Goal: Task Accomplishment & Management: Complete application form

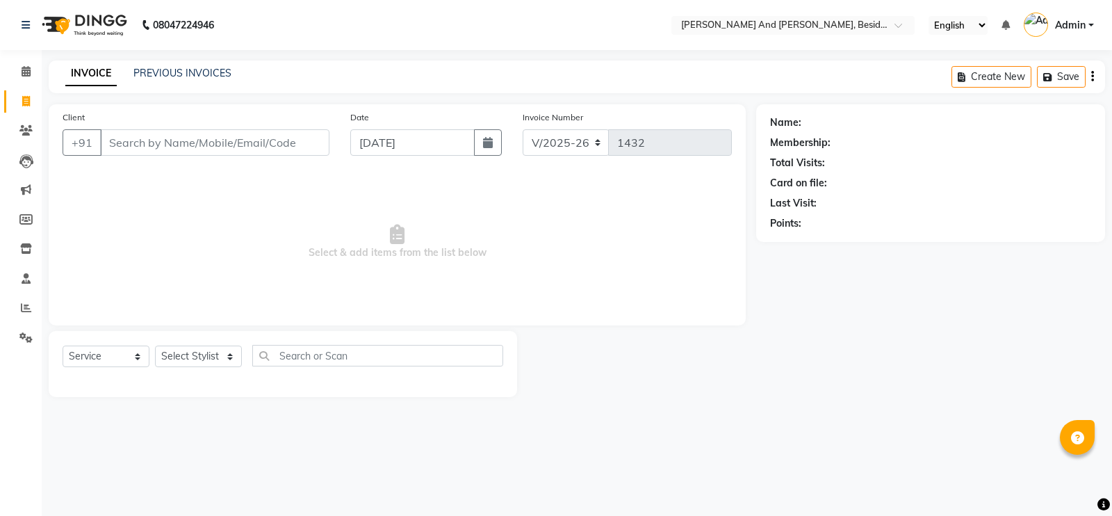
select select "4907"
select select "service"
click at [177, 73] on link "PREVIOUS INVOICES" at bounding box center [182, 73] width 98 height 13
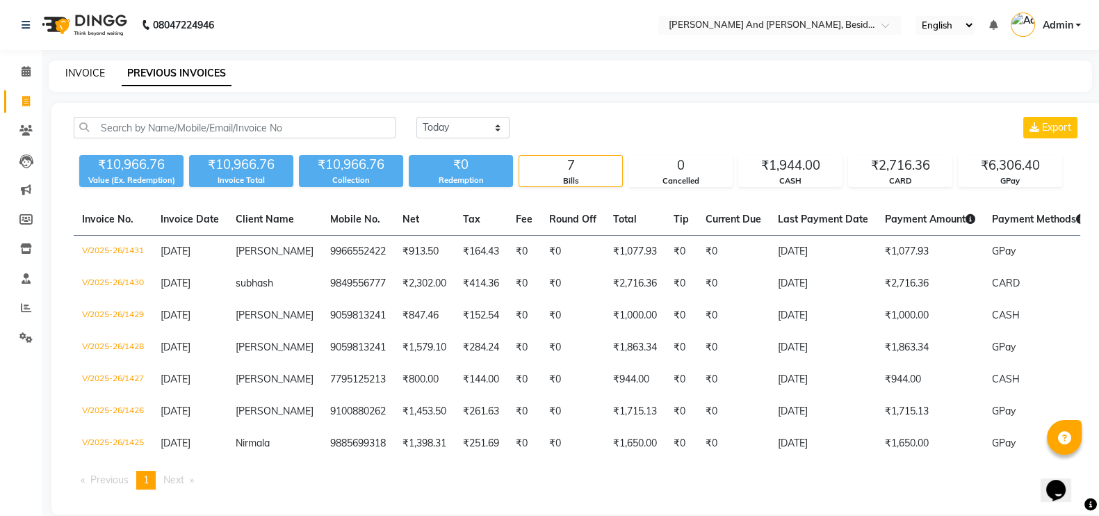
click at [76, 68] on link "INVOICE" at bounding box center [85, 73] width 40 height 13
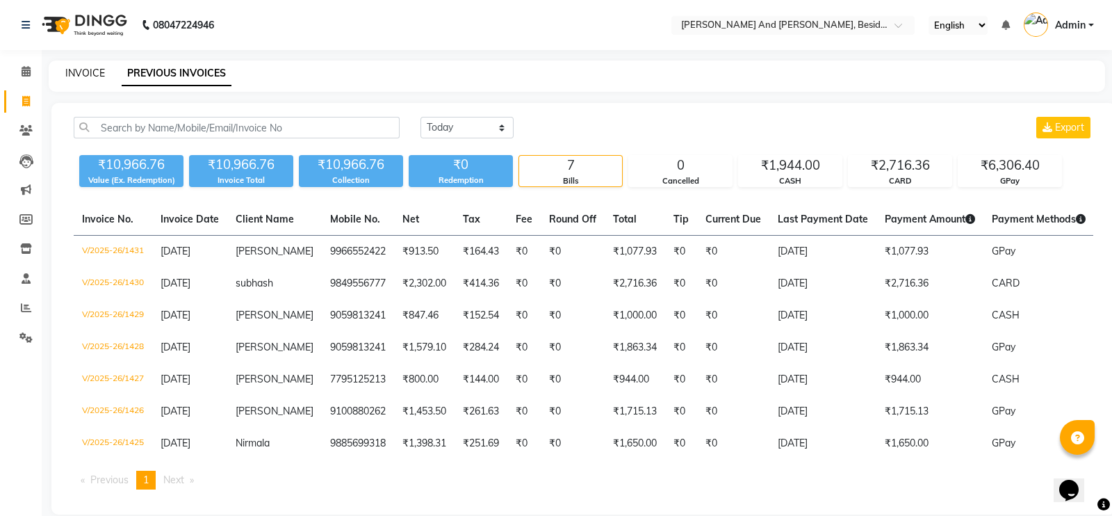
select select "service"
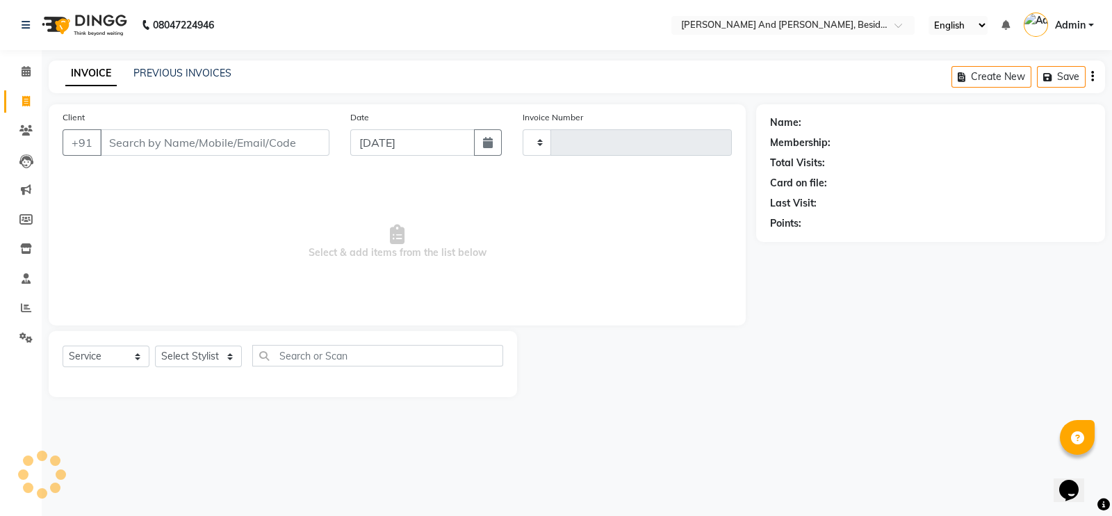
type input "1432"
select select "4907"
click at [194, 74] on link "PREVIOUS INVOICES" at bounding box center [182, 73] width 98 height 13
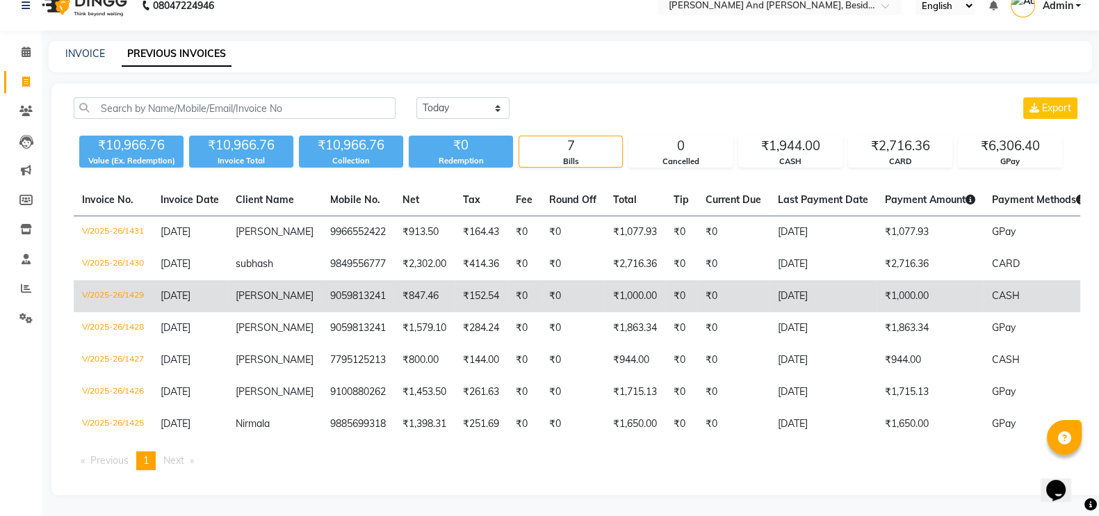
scroll to position [11, 0]
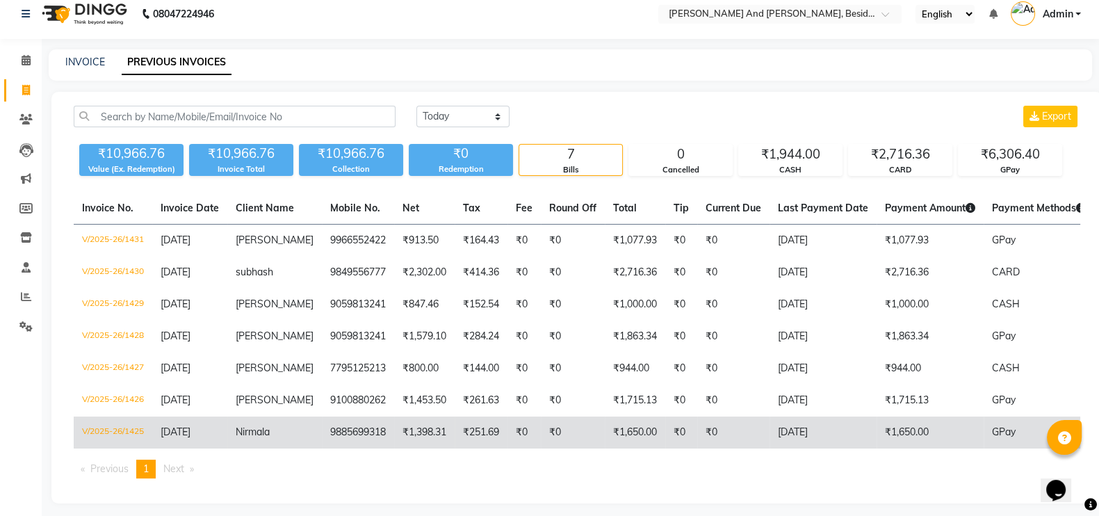
click at [394, 448] on td "₹1,398.31" at bounding box center [424, 432] width 60 height 32
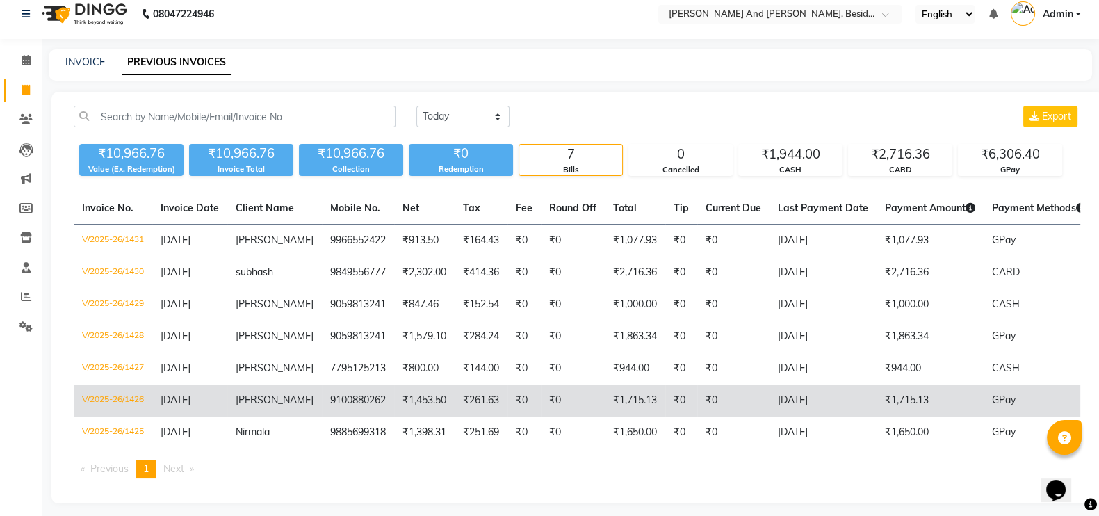
click at [333, 416] on td "9100880262" at bounding box center [358, 400] width 72 height 32
click at [355, 403] on td "9100880262" at bounding box center [358, 400] width 72 height 32
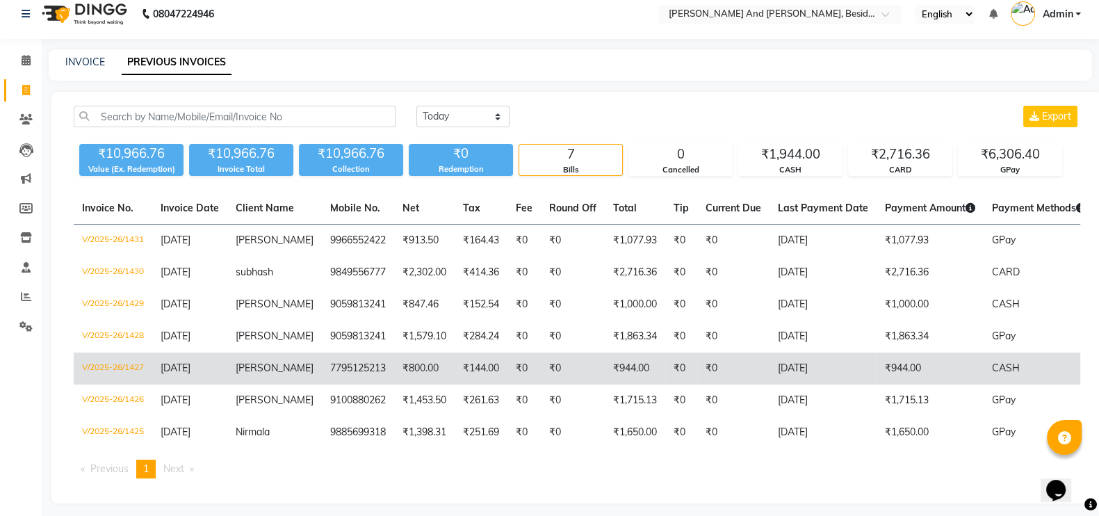
click at [330, 382] on td "7795125213" at bounding box center [358, 369] width 72 height 32
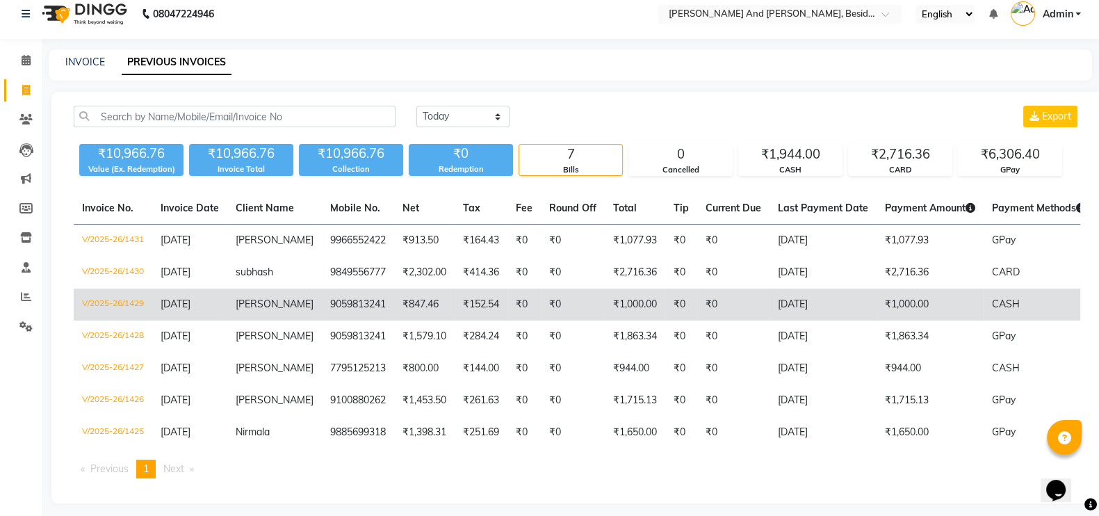
click at [342, 316] on td "9059813241" at bounding box center [358, 305] width 72 height 32
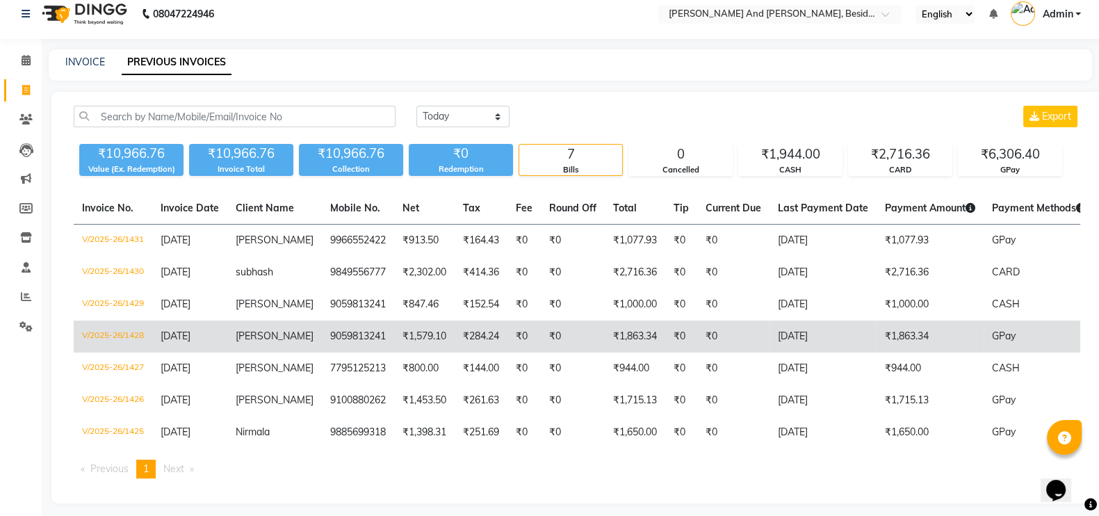
click at [326, 346] on td "9059813241" at bounding box center [358, 337] width 72 height 32
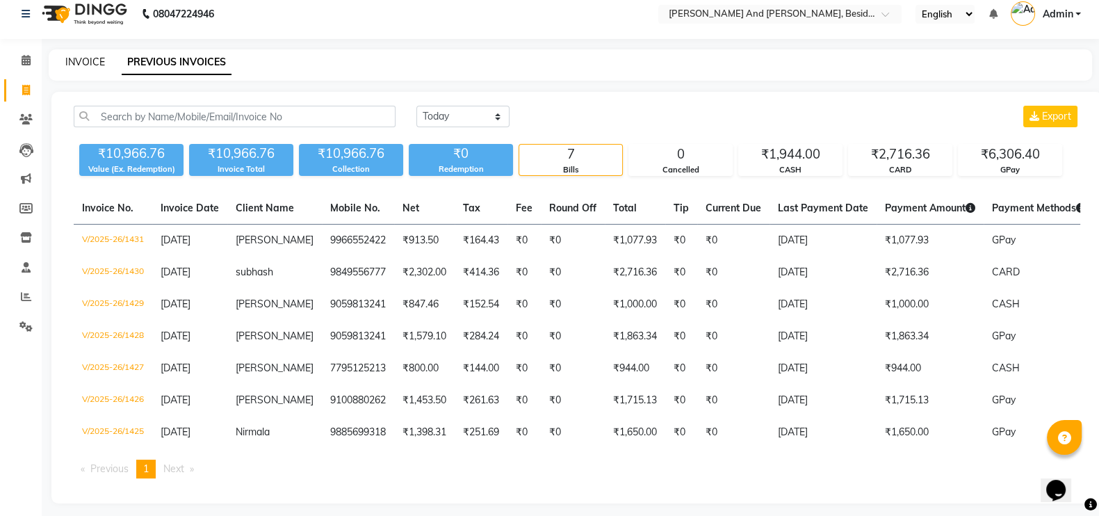
click at [87, 56] on link "INVOICE" at bounding box center [85, 62] width 40 height 13
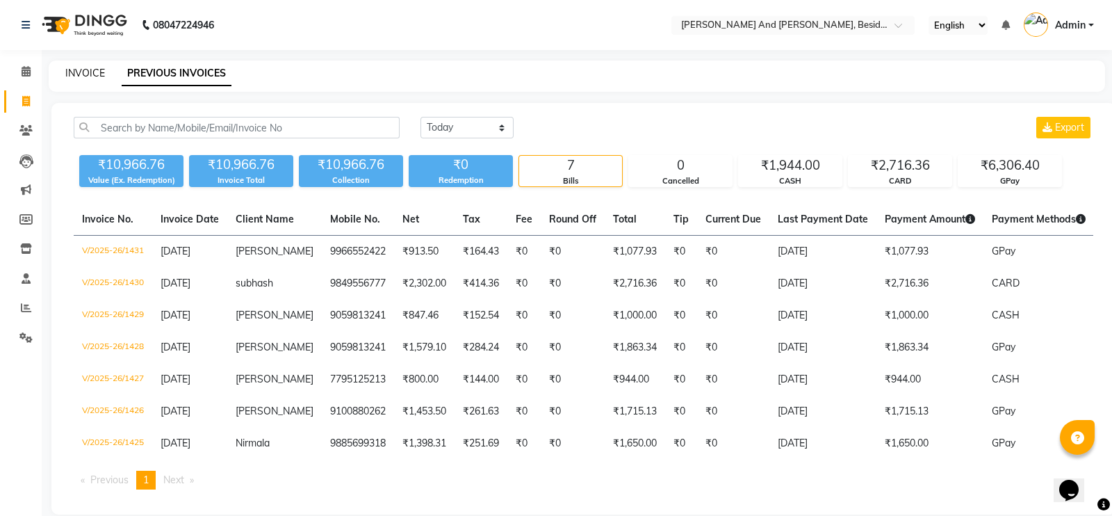
select select "service"
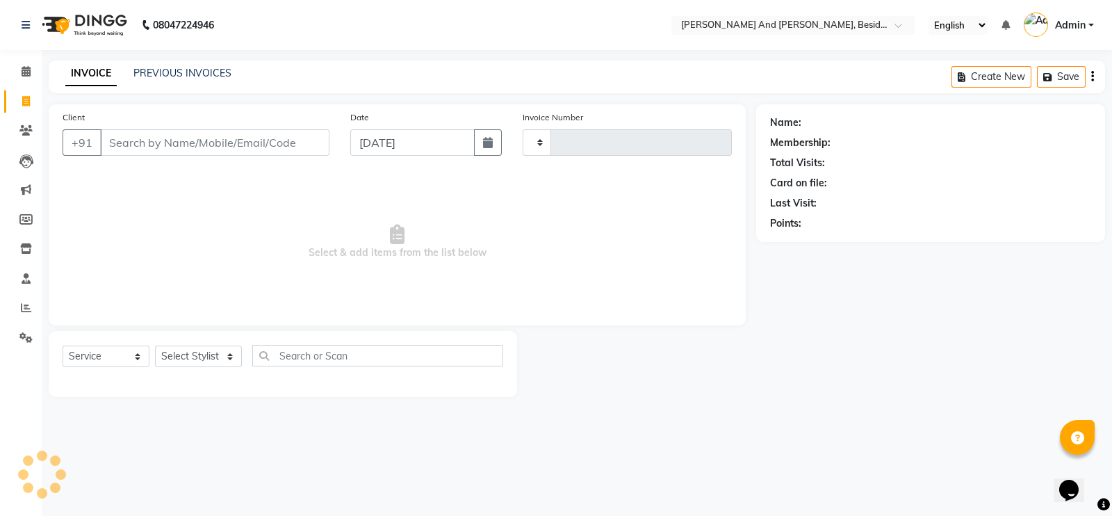
type input "1432"
select select "4907"
click at [160, 137] on input "Client" at bounding box center [214, 142] width 229 height 26
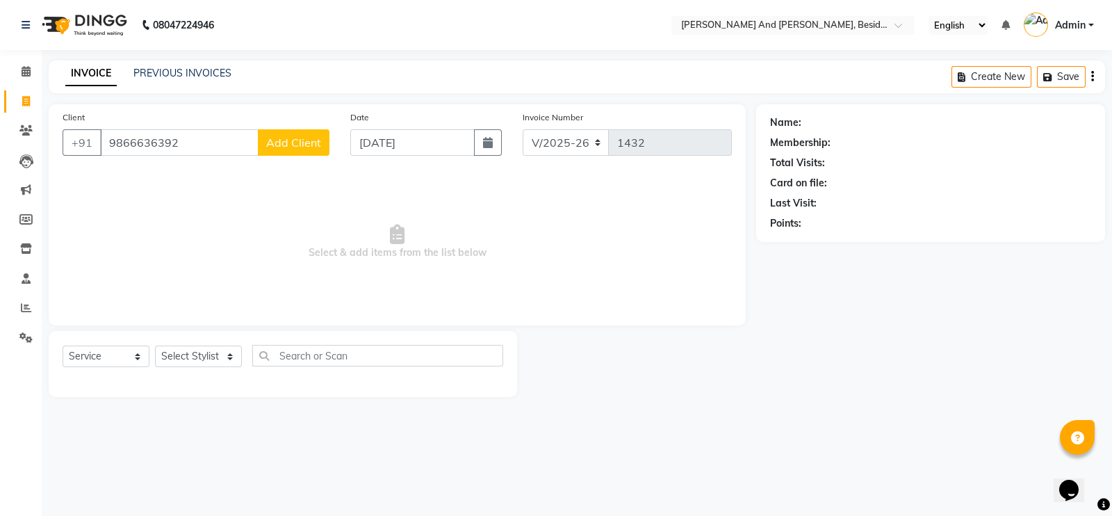
type input "9866636392"
click at [295, 147] on span "Add Client" at bounding box center [293, 143] width 55 height 14
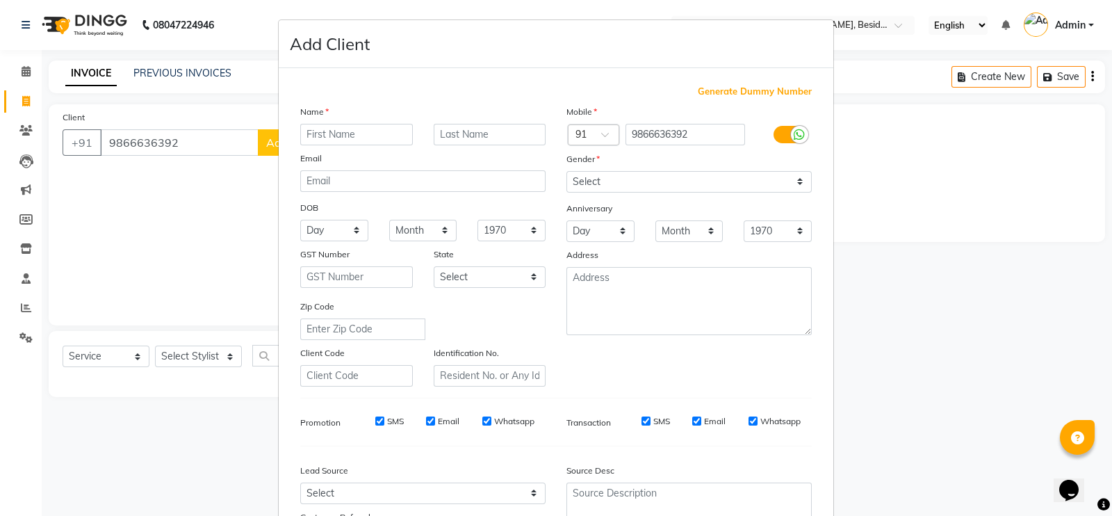
click at [340, 141] on input "text" at bounding box center [356, 135] width 113 height 22
type input "Rohith"
drag, startPoint x: 588, startPoint y: 195, endPoint x: 588, endPoint y: 182, distance: 13.2
click at [588, 182] on div "Mobile Country Code × 91 9866636392 Gender Select Male Female Other Prefer Not …" at bounding box center [689, 245] width 266 height 282
click at [588, 182] on select "Select Male Female Other Prefer Not To Say" at bounding box center [689, 182] width 245 height 22
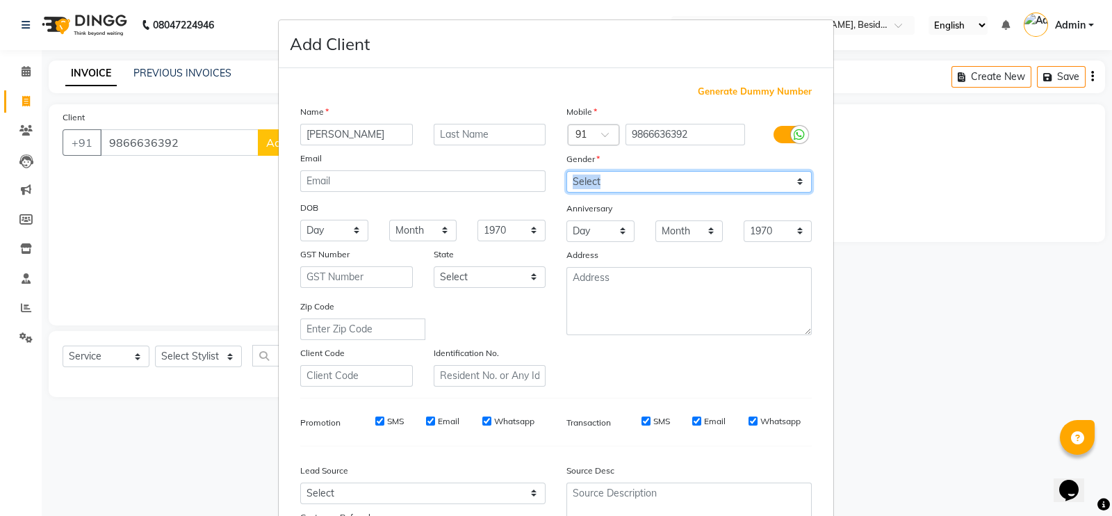
select select "male"
click at [567, 172] on select "Select Male Female Other Prefer Not To Say" at bounding box center [689, 182] width 245 height 22
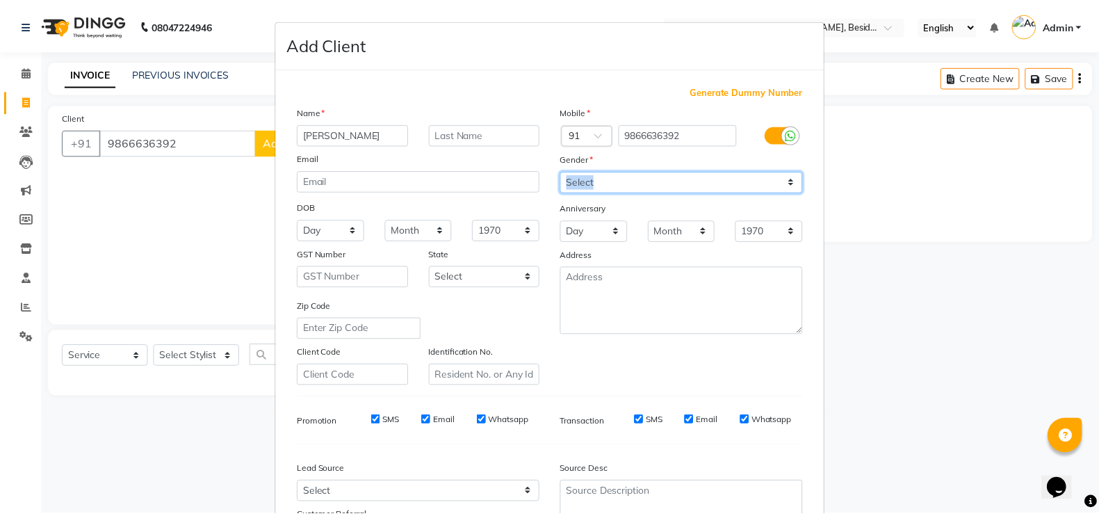
scroll to position [133, 0]
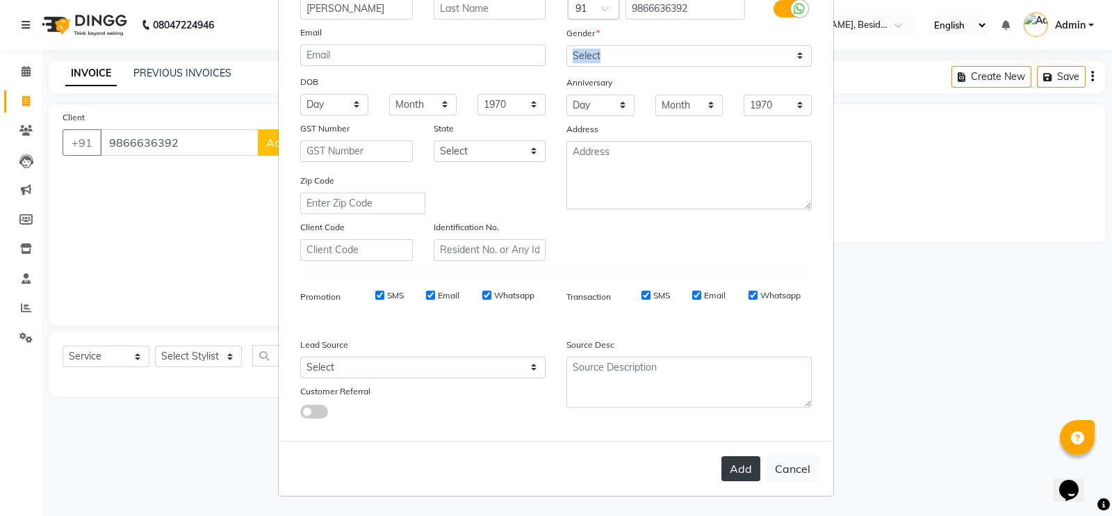
click at [731, 476] on button "Add" at bounding box center [741, 468] width 39 height 25
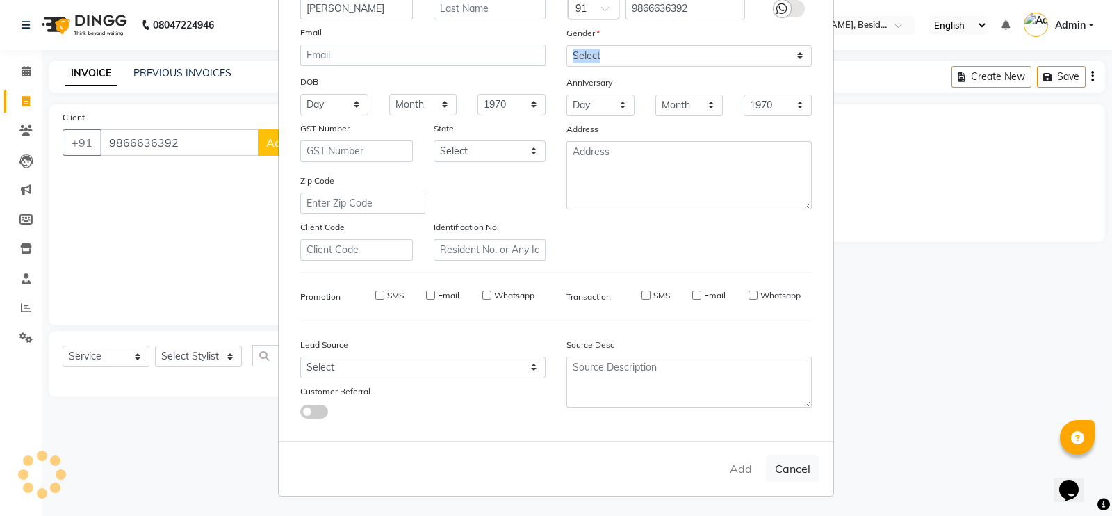
select select
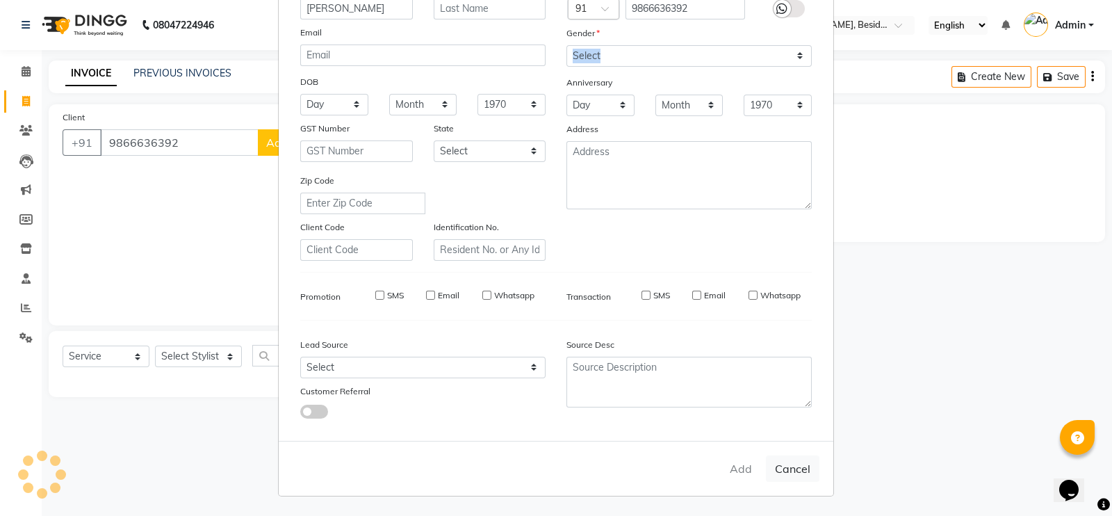
select select
checkbox input "false"
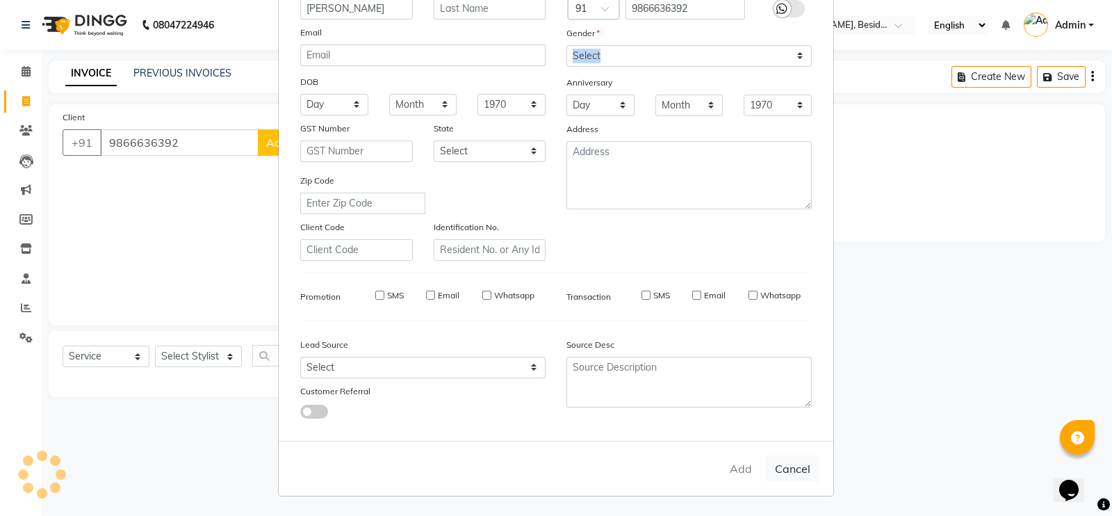
checkbox input "false"
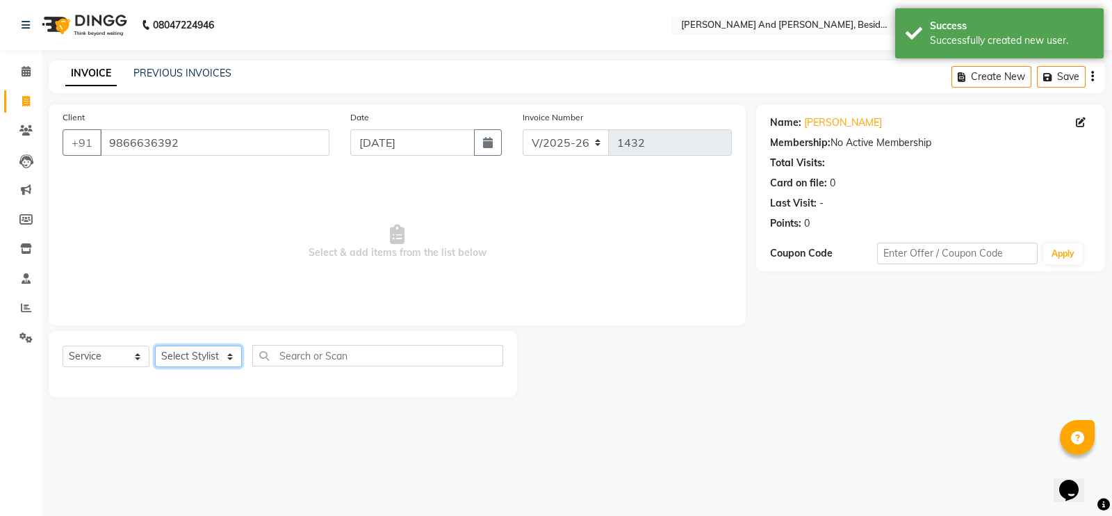
click at [236, 361] on select "Select Stylist Ali Daulat Deepika Rajveer Sanib Saifi Savej Shailaja Shakir ZEE…" at bounding box center [198, 357] width 87 height 22
click at [155, 346] on select "Select Stylist Ali Daulat Deepika Rajveer Sanib Saifi Savej Shailaja Shakir ZEE…" at bounding box center [198, 357] width 87 height 22
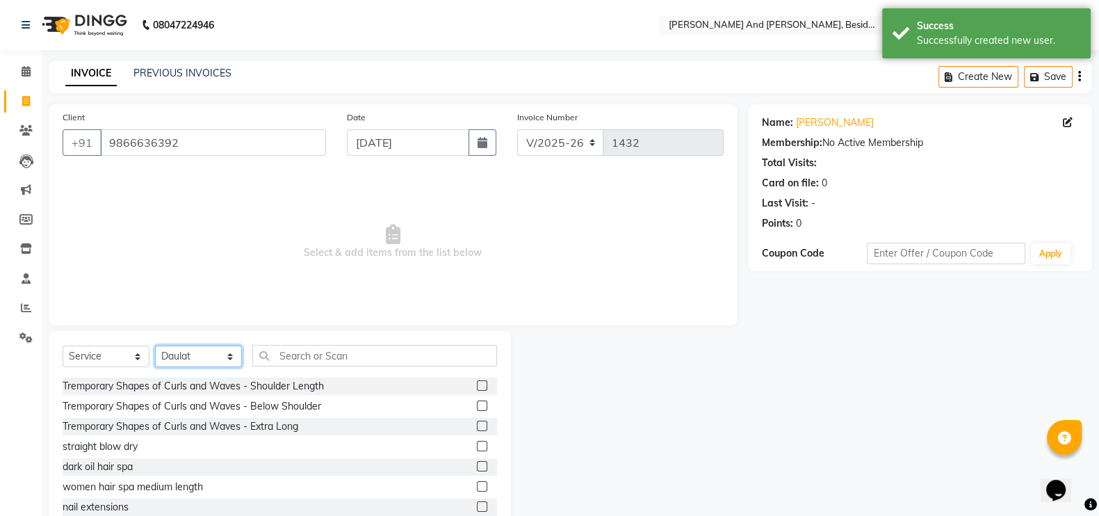
click at [230, 353] on select "Select Stylist Ali Daulat Deepika Rajveer Sanib Saifi Savej Shailaja Shakir ZEE…" at bounding box center [198, 357] width 87 height 22
select select "69664"
click at [155, 346] on select "Select Stylist Ali Daulat Deepika Rajveer Sanib Saifi Savej Shailaja Shakir ZEE…" at bounding box center [198, 357] width 87 height 22
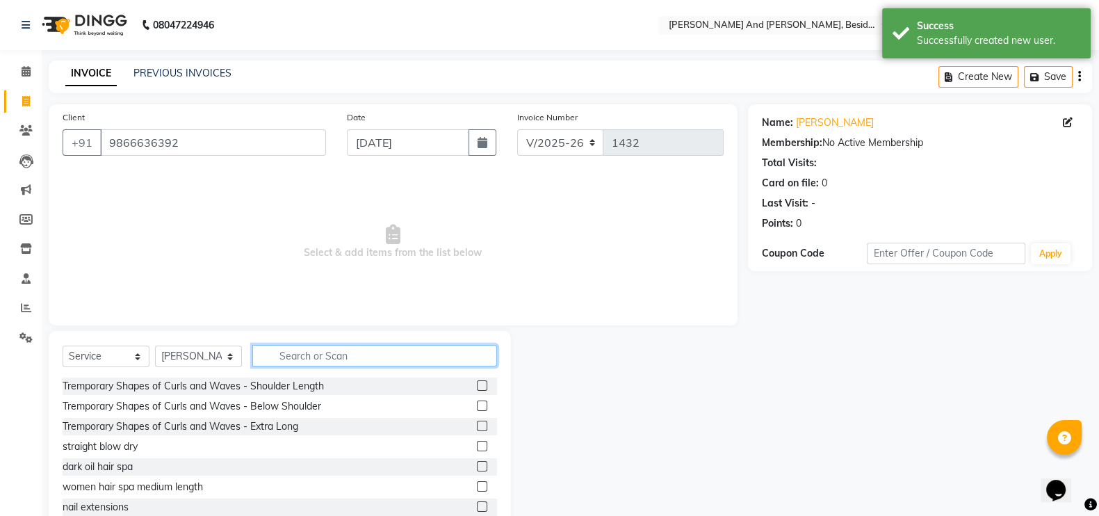
click at [327, 349] on input "text" at bounding box center [374, 356] width 245 height 22
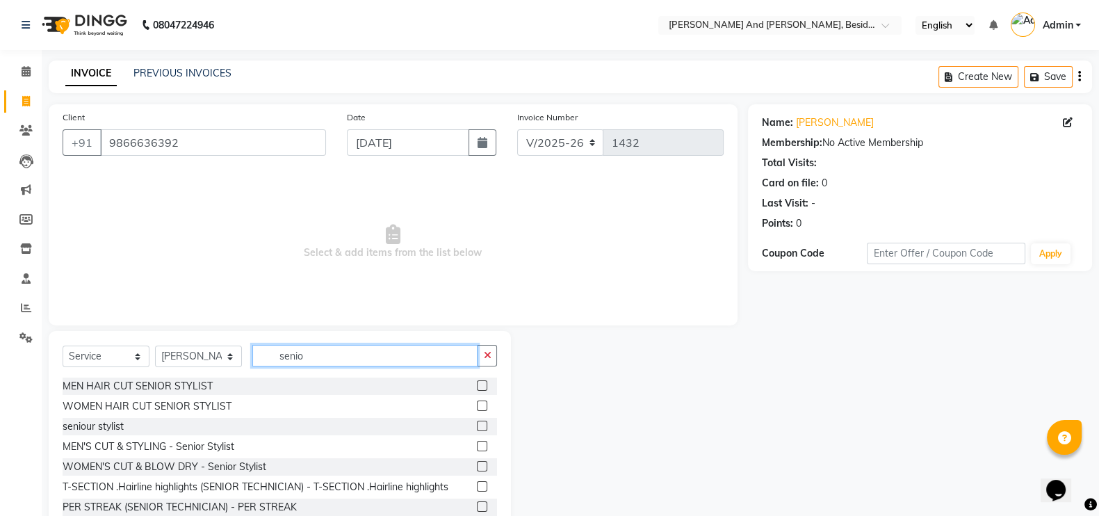
type input "senio"
click at [477, 387] on label at bounding box center [482, 385] width 10 height 10
click at [477, 387] on input "checkbox" at bounding box center [481, 386] width 9 height 9
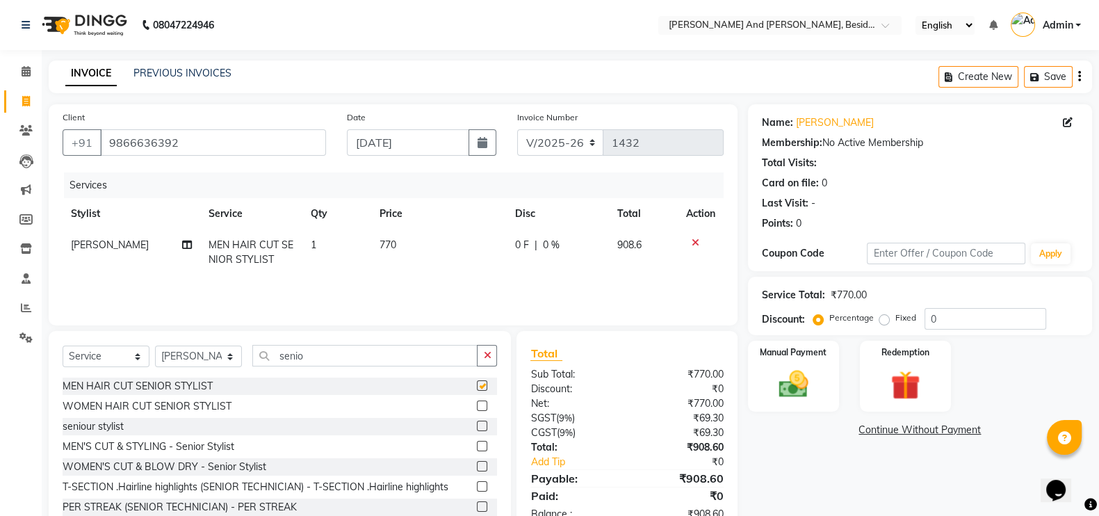
checkbox input "false"
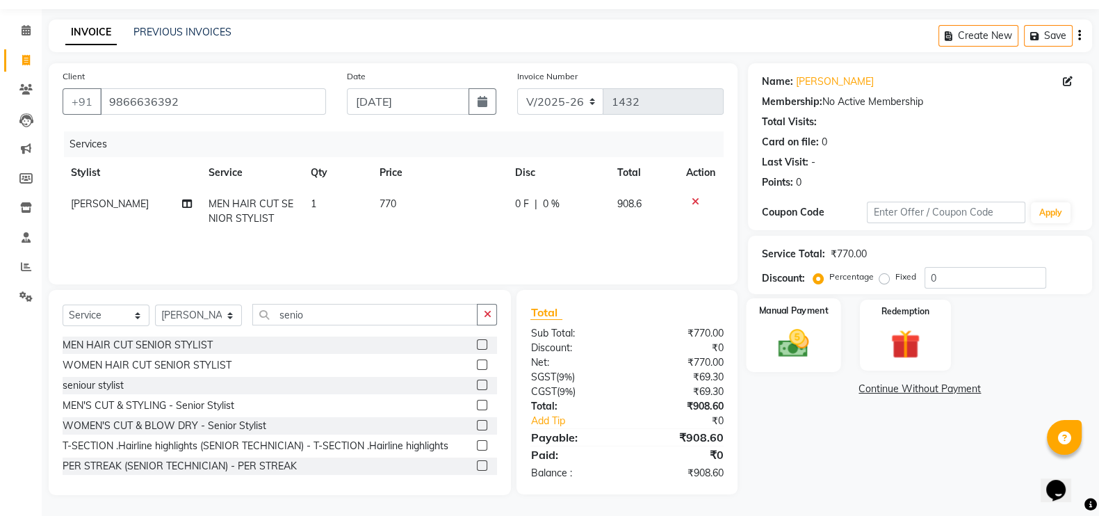
click at [786, 346] on img at bounding box center [793, 342] width 49 height 35
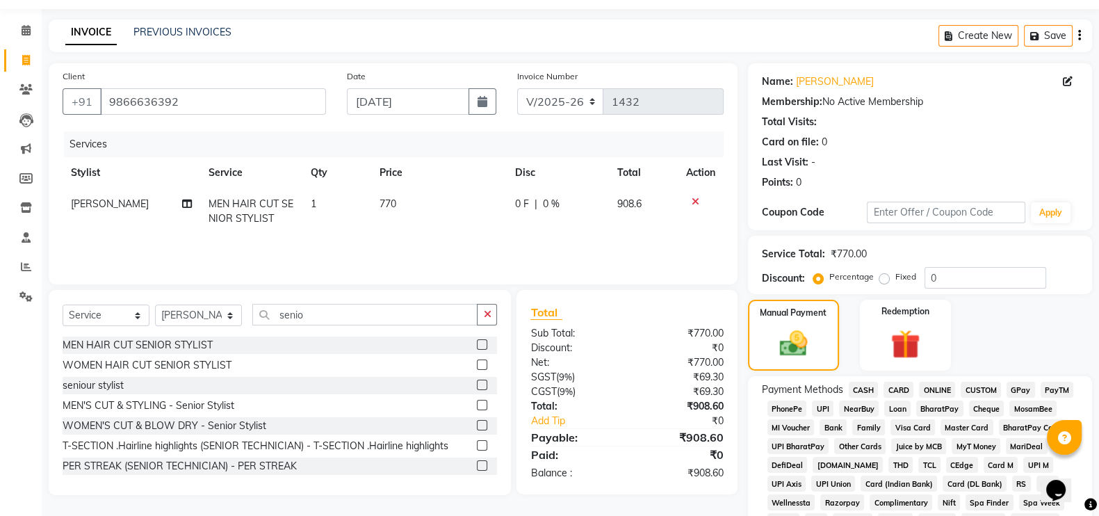
scroll to position [159, 0]
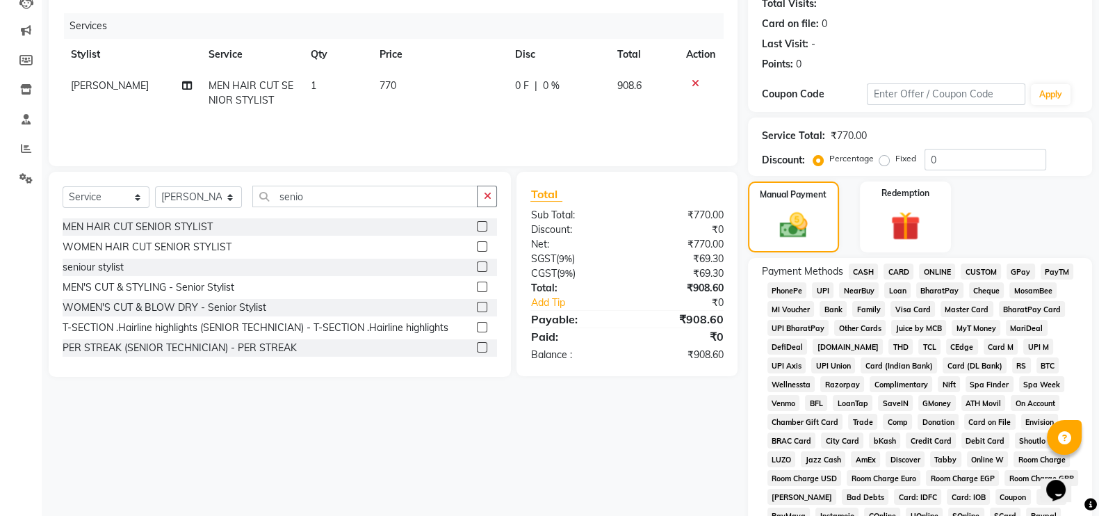
click at [1016, 264] on span "GPay" at bounding box center [1021, 272] width 29 height 16
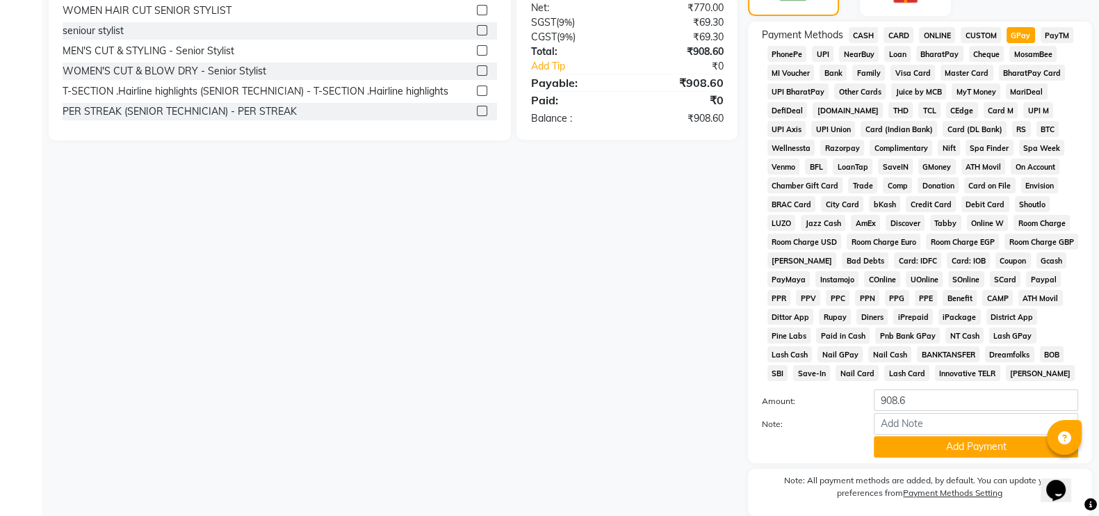
scroll to position [449, 0]
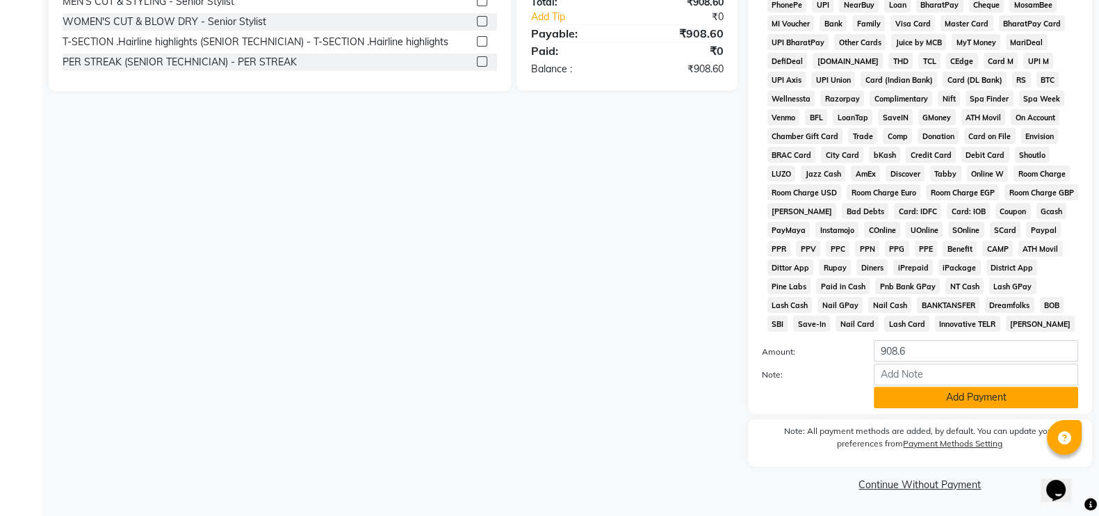
click at [953, 394] on button "Add Payment" at bounding box center [976, 398] width 204 height 22
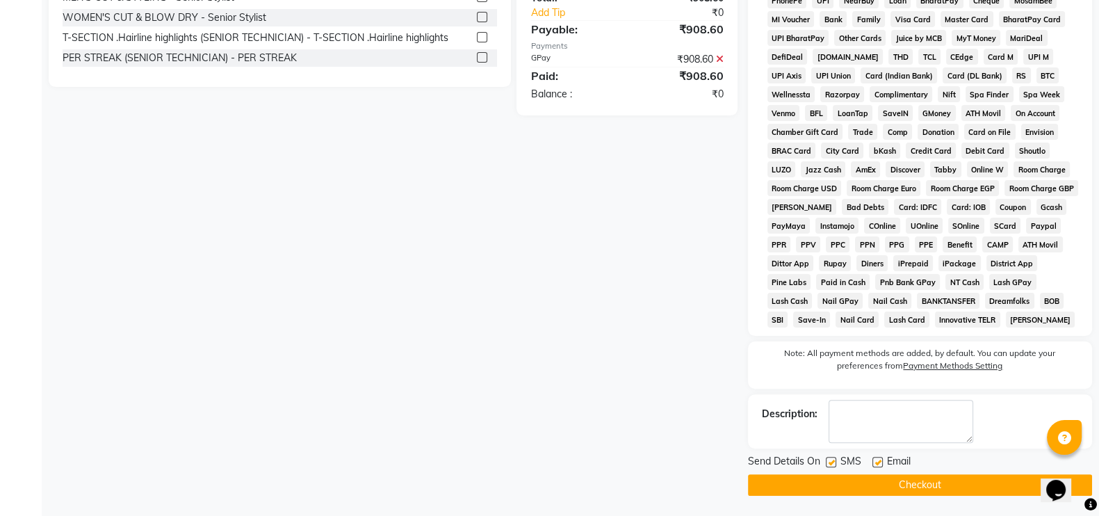
click at [927, 483] on button "Checkout" at bounding box center [920, 485] width 344 height 22
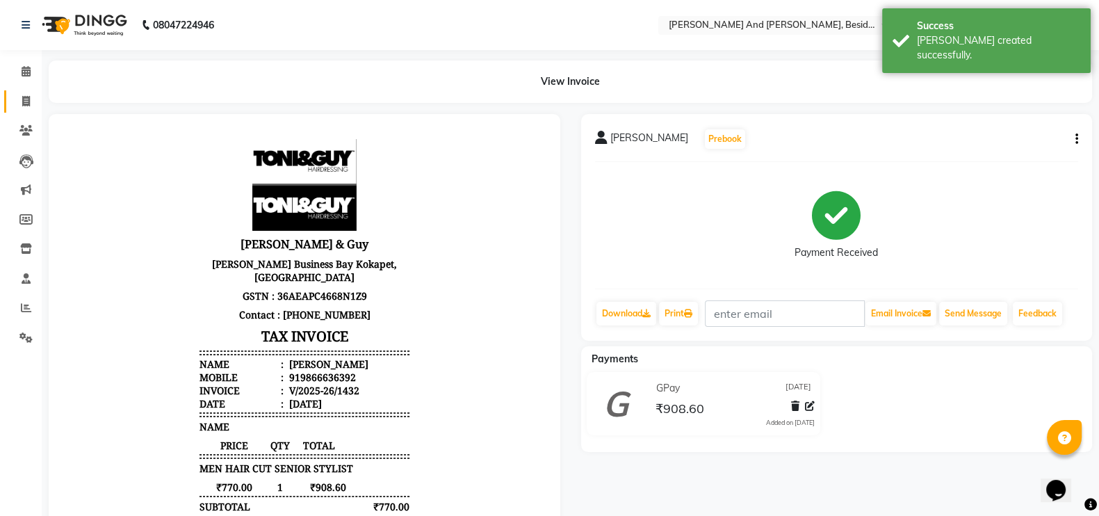
click at [31, 105] on span at bounding box center [26, 102] width 24 height 16
select select "4907"
select select "service"
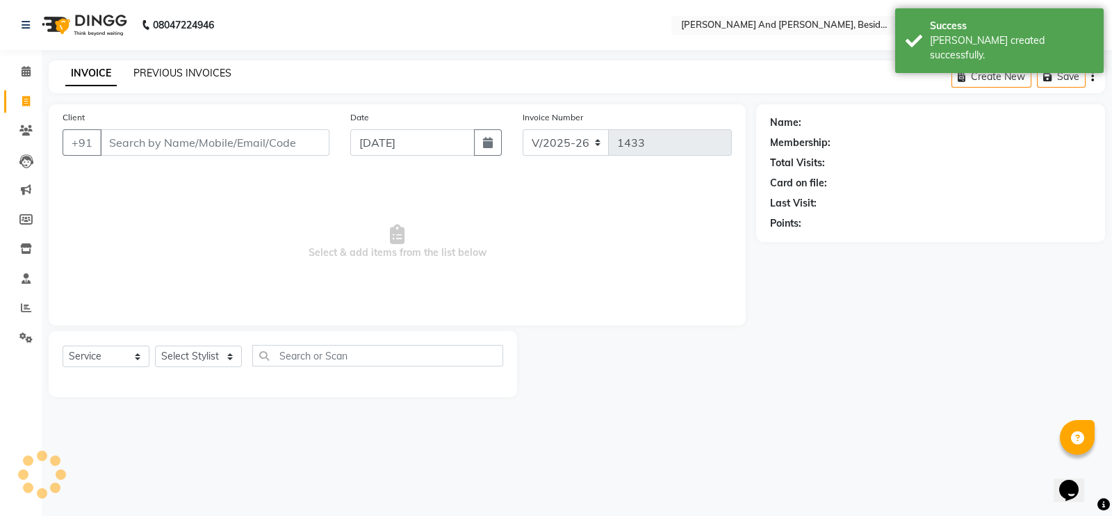
click at [170, 74] on link "PREVIOUS INVOICES" at bounding box center [182, 73] width 98 height 13
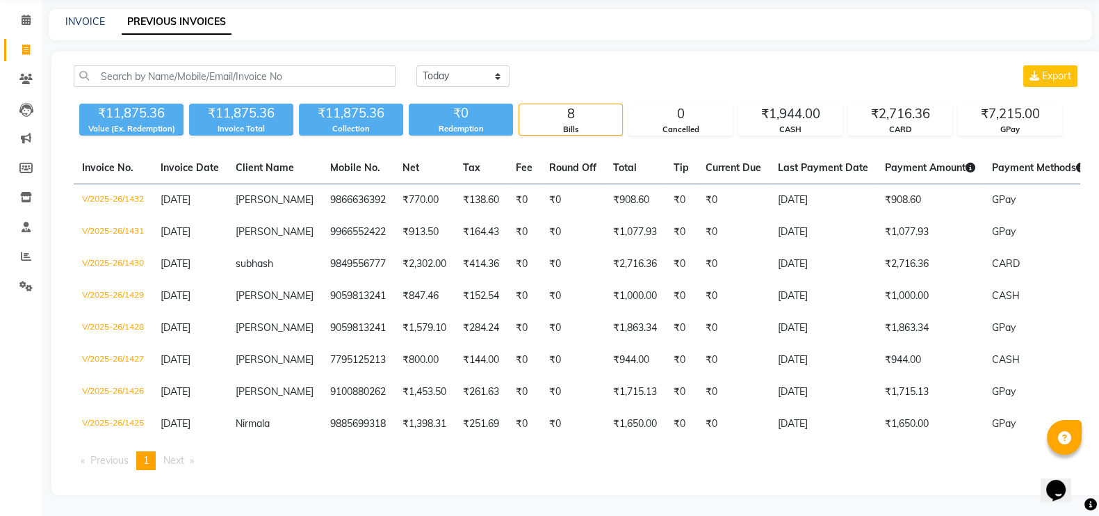
scroll to position [58, 0]
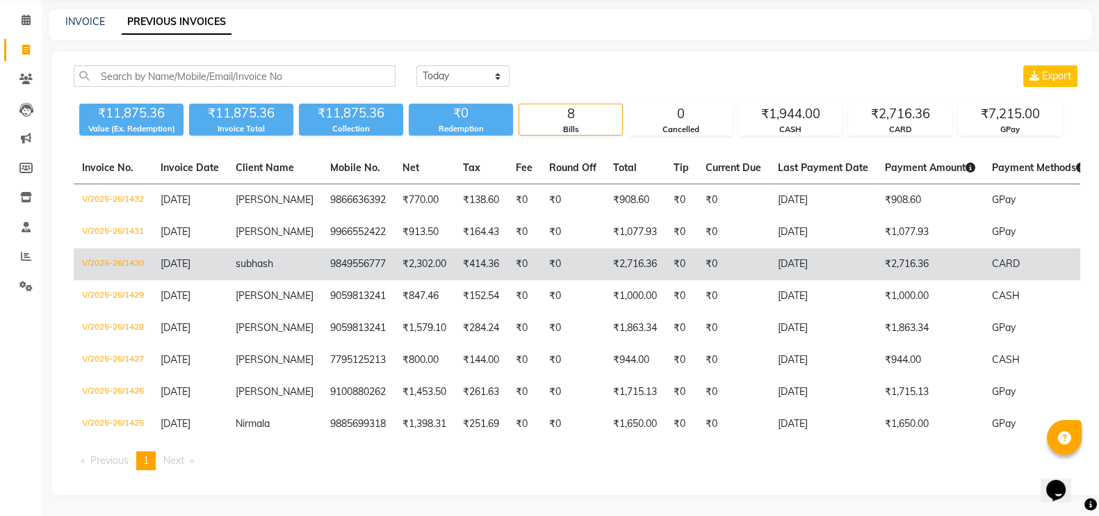
click at [322, 280] on td "9849556777" at bounding box center [358, 264] width 72 height 32
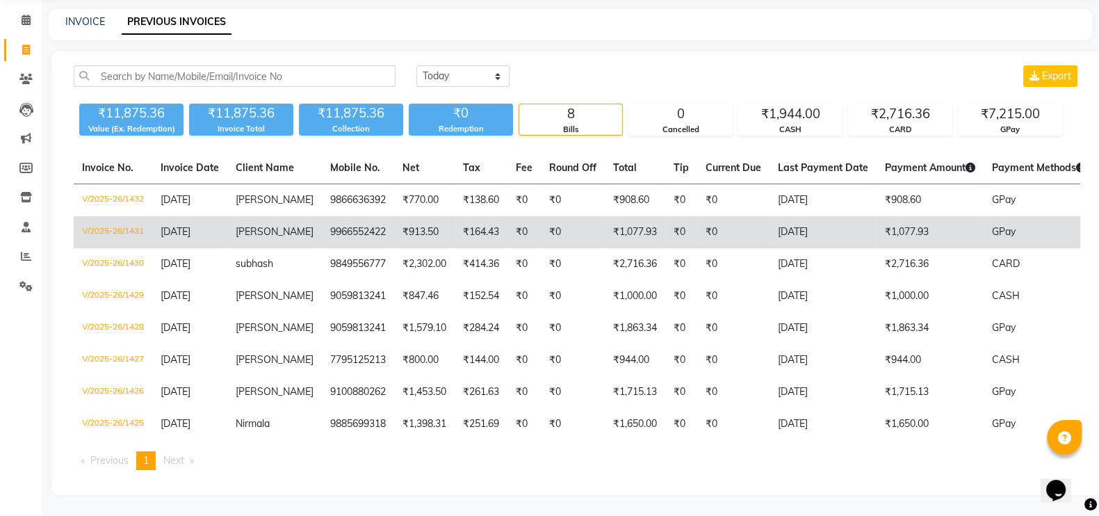
click at [322, 217] on td "9966552422" at bounding box center [358, 232] width 72 height 32
click at [322, 238] on td "9966552422" at bounding box center [358, 232] width 72 height 32
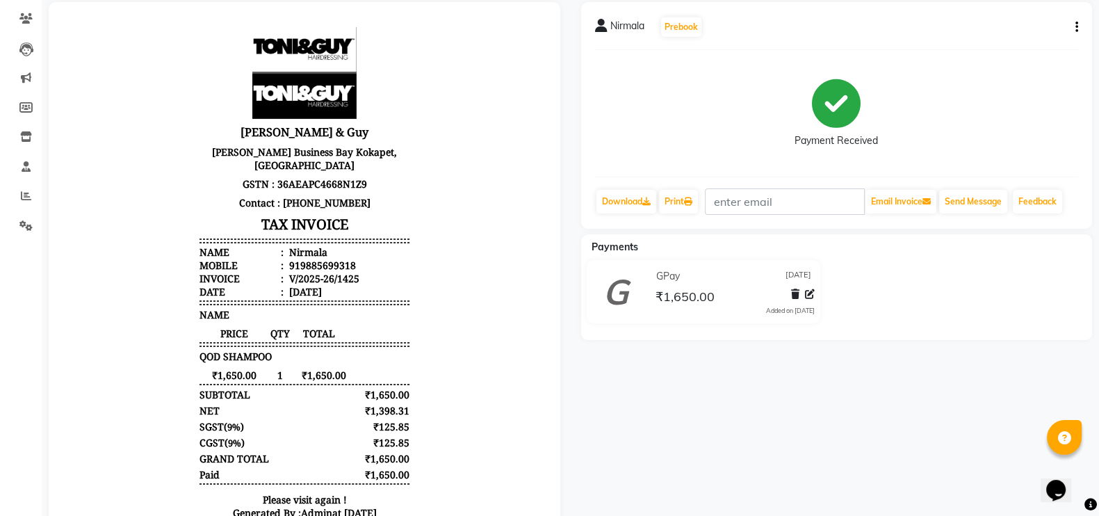
scroll to position [10, 0]
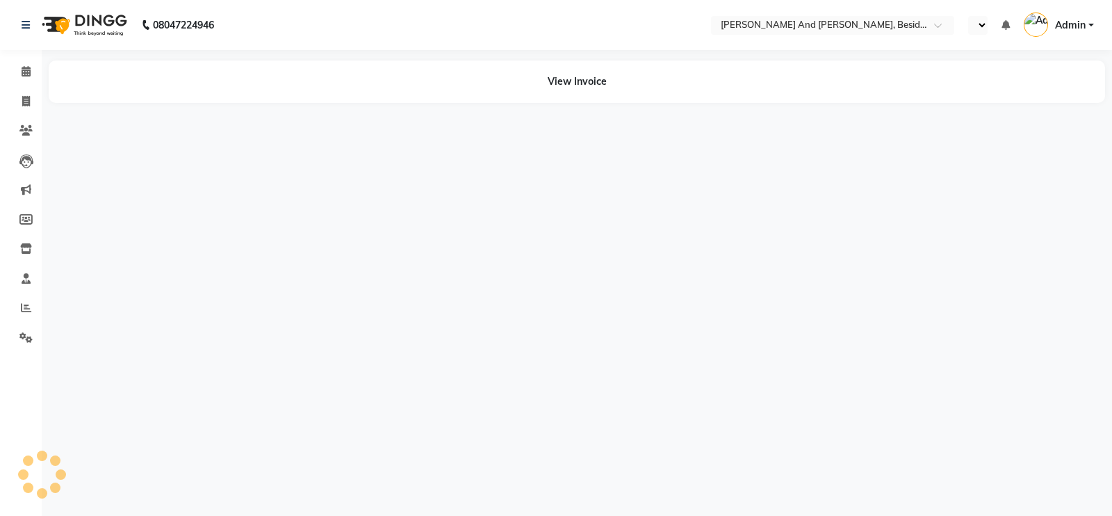
select select "en"
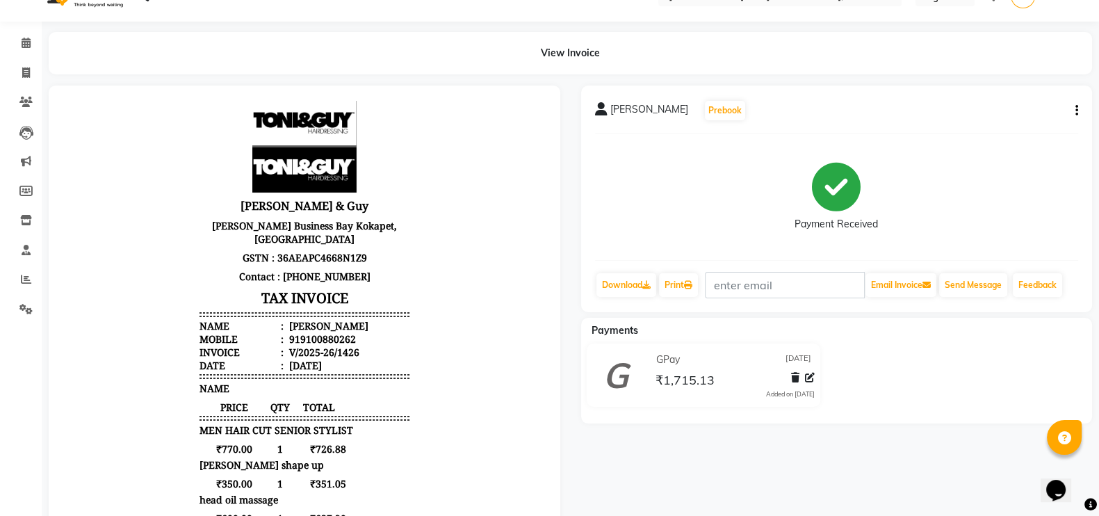
scroll to position [27, 0]
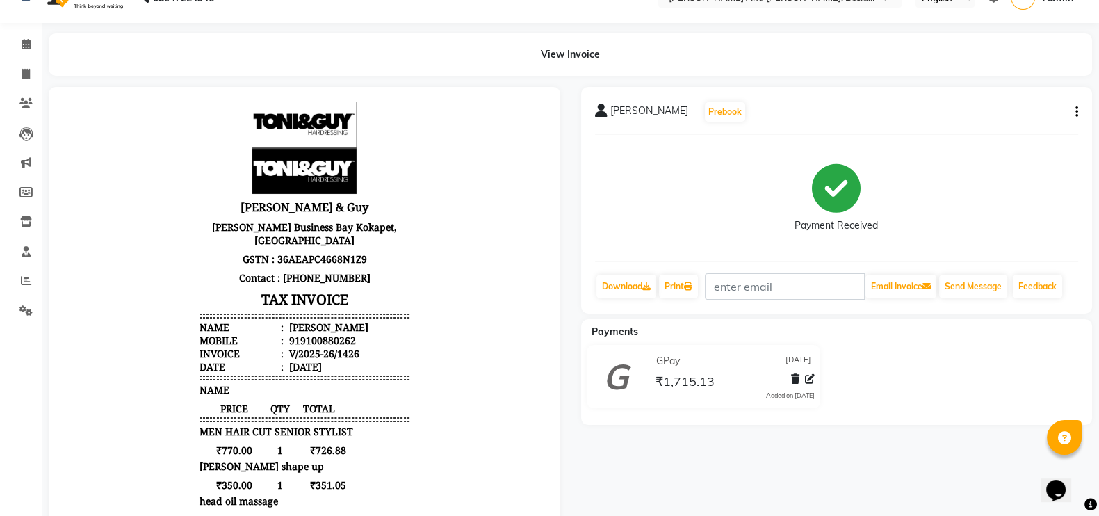
click at [1076, 113] on icon "button" at bounding box center [1077, 112] width 3 height 1
click at [1037, 111] on div "Edit Item Staff" at bounding box center [1006, 111] width 95 height 17
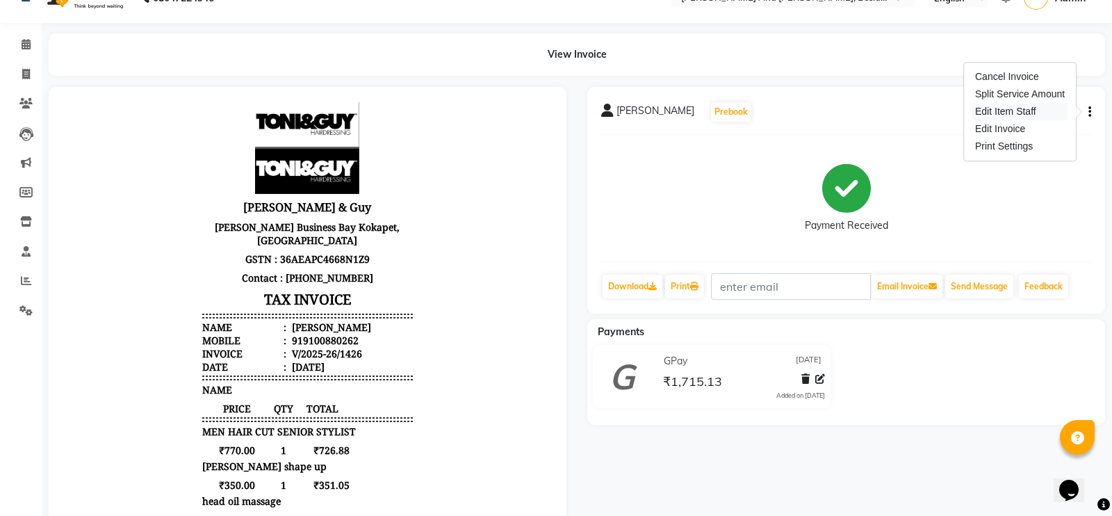
select select
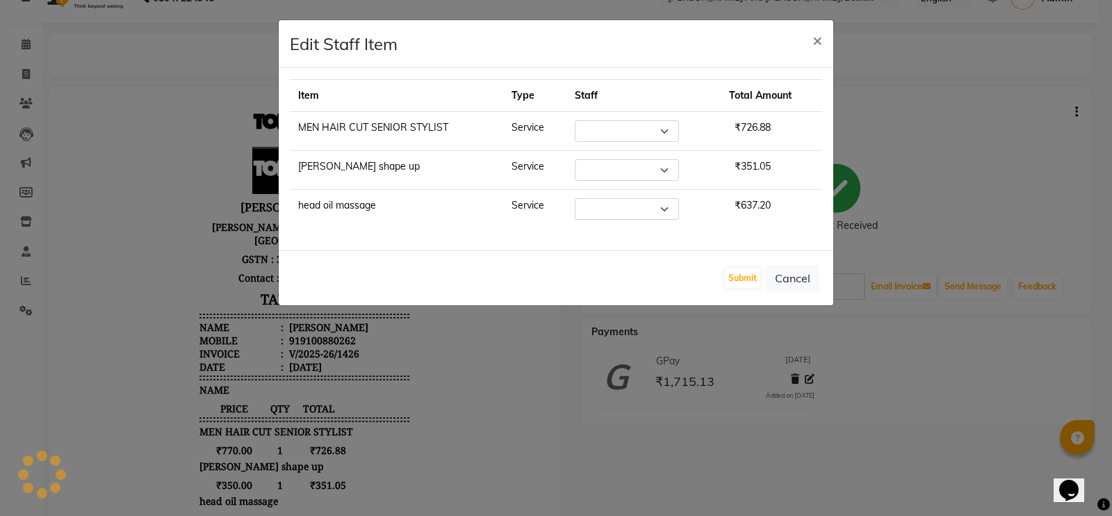
select select "85568"
click at [813, 43] on span "×" at bounding box center [818, 39] width 10 height 21
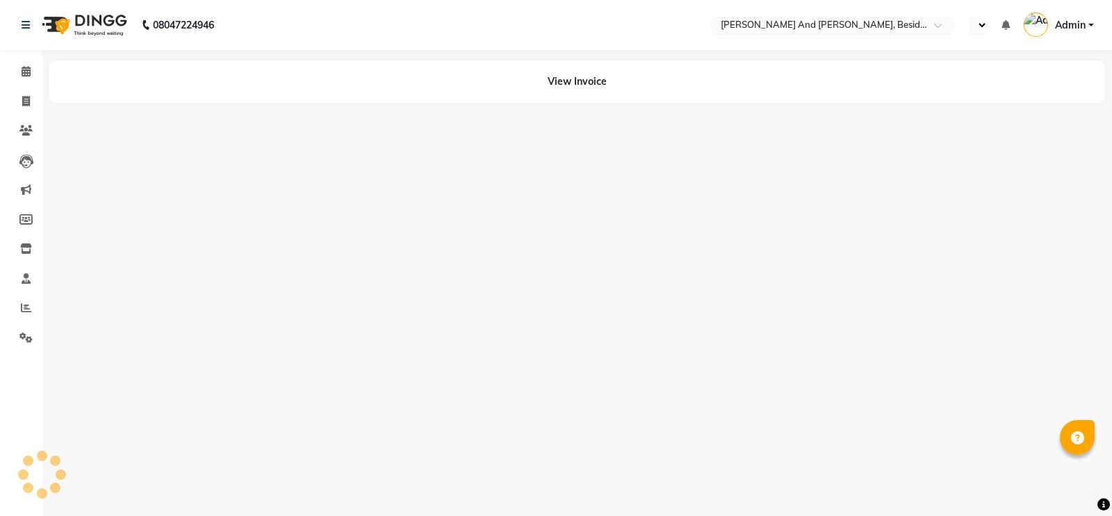
select select "en"
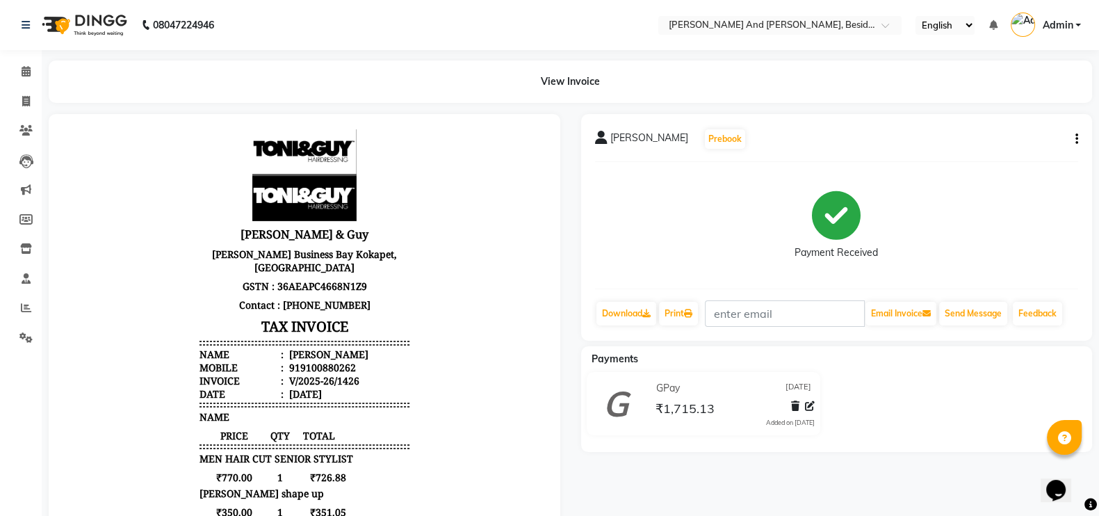
scroll to position [11, 0]
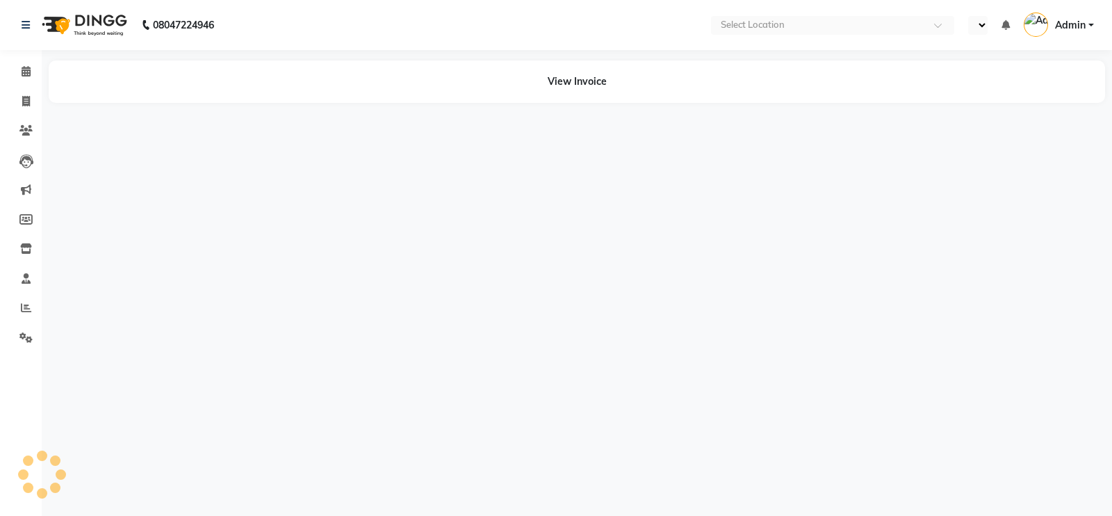
select select "en"
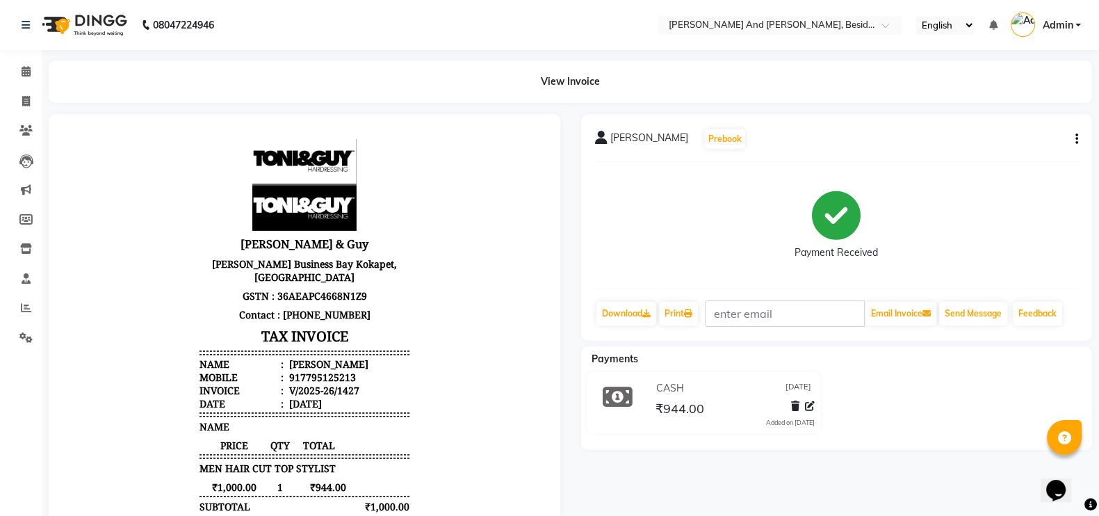
scroll to position [10, 0]
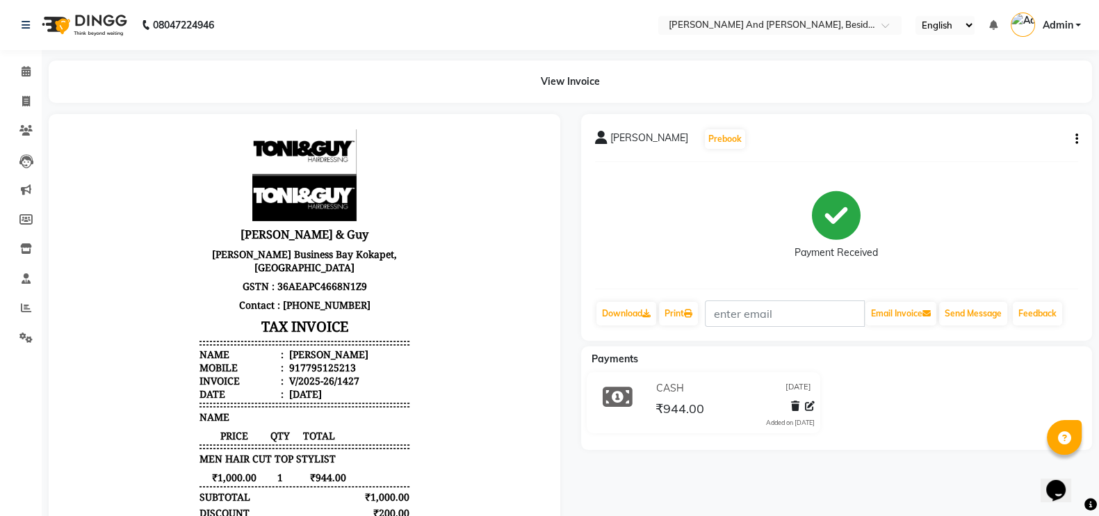
click at [1077, 139] on icon "button" at bounding box center [1077, 139] width 3 height 1
click at [1036, 143] on div "Edit Item Staff" at bounding box center [1006, 138] width 95 height 17
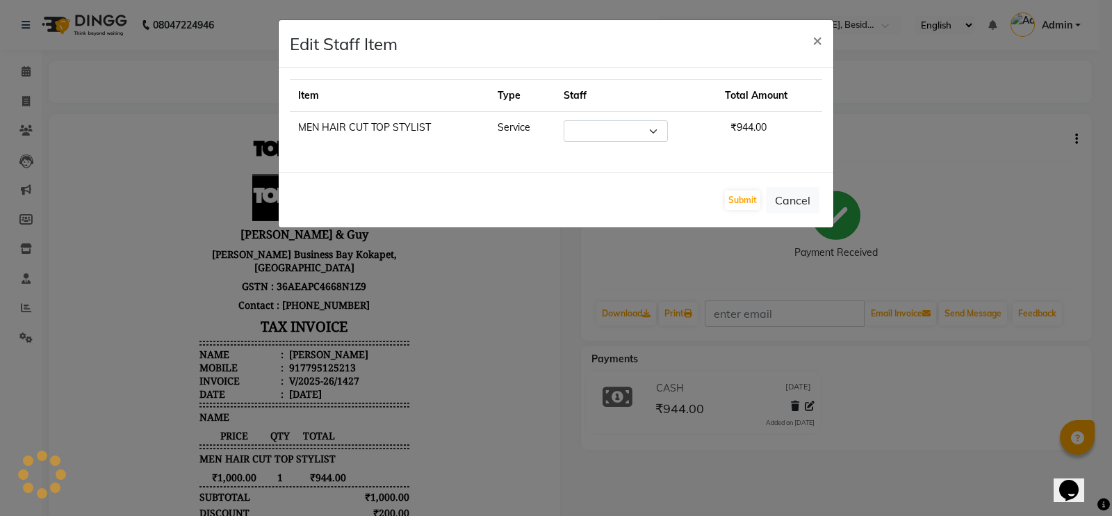
select select "40717"
click at [819, 38] on span "×" at bounding box center [818, 39] width 10 height 21
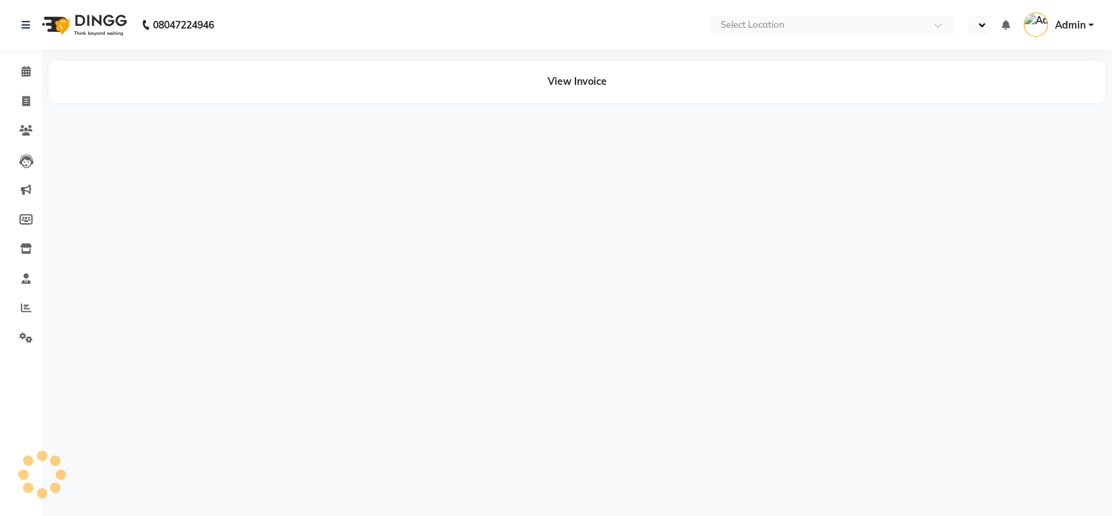
select select "en"
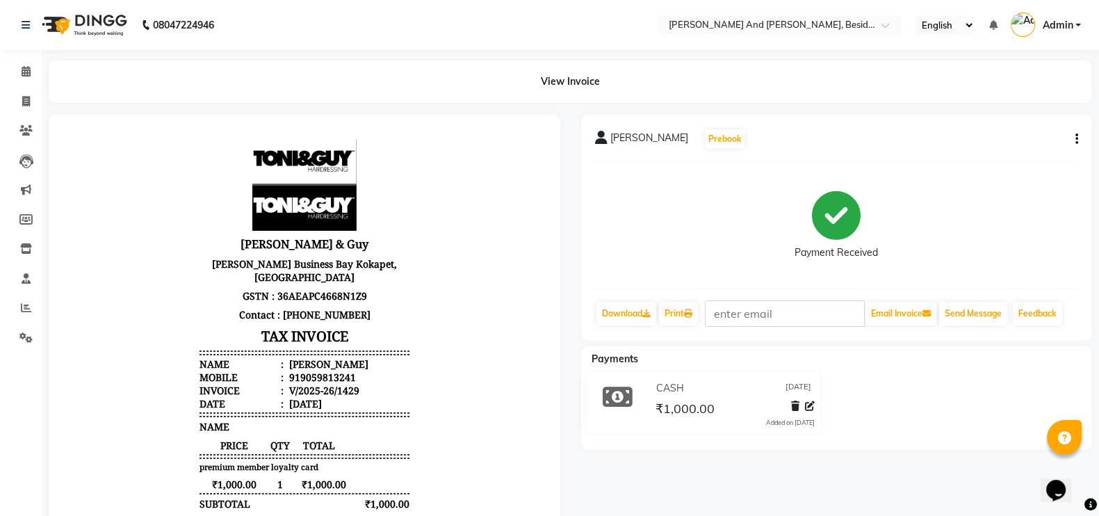
scroll to position [10, 0]
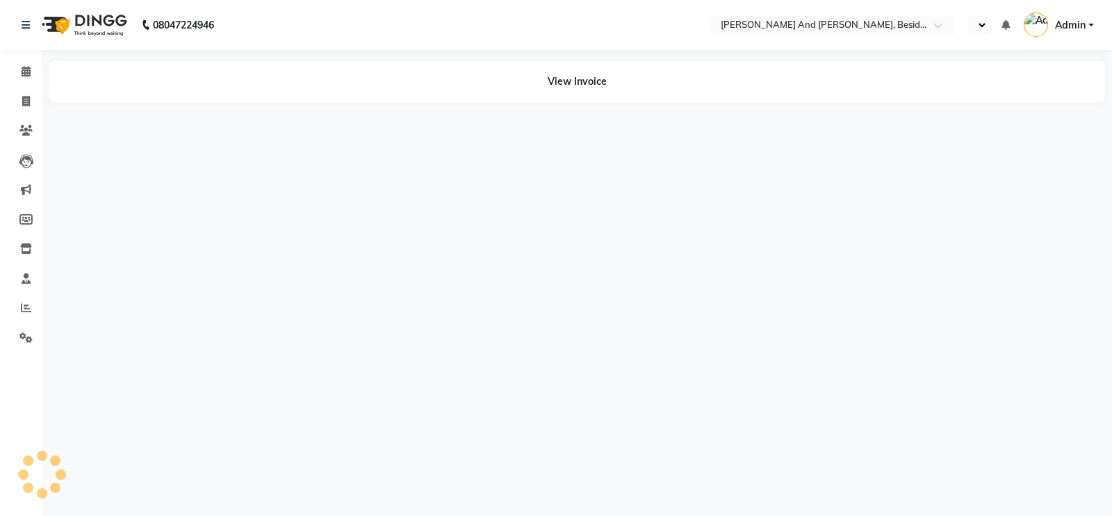
select select "en"
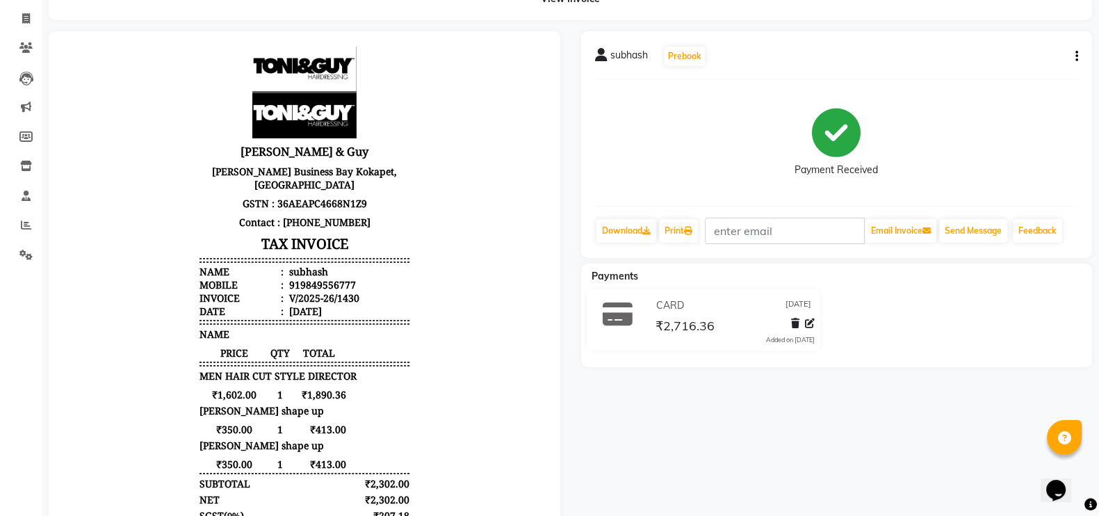
scroll to position [90, 0]
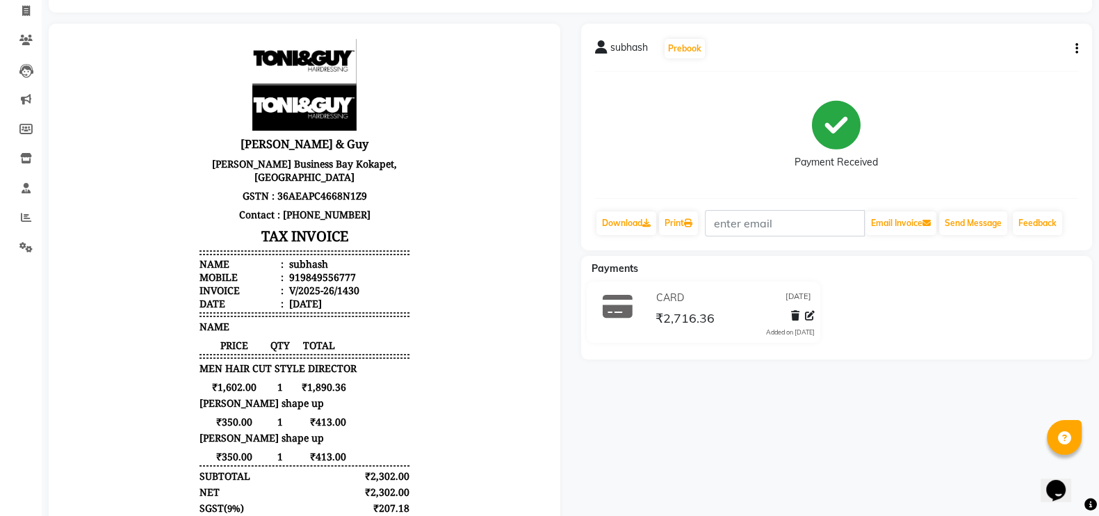
click at [1076, 49] on icon "button" at bounding box center [1077, 49] width 3 height 1
click at [1033, 53] on div "Edit Item Staff" at bounding box center [1006, 48] width 95 height 17
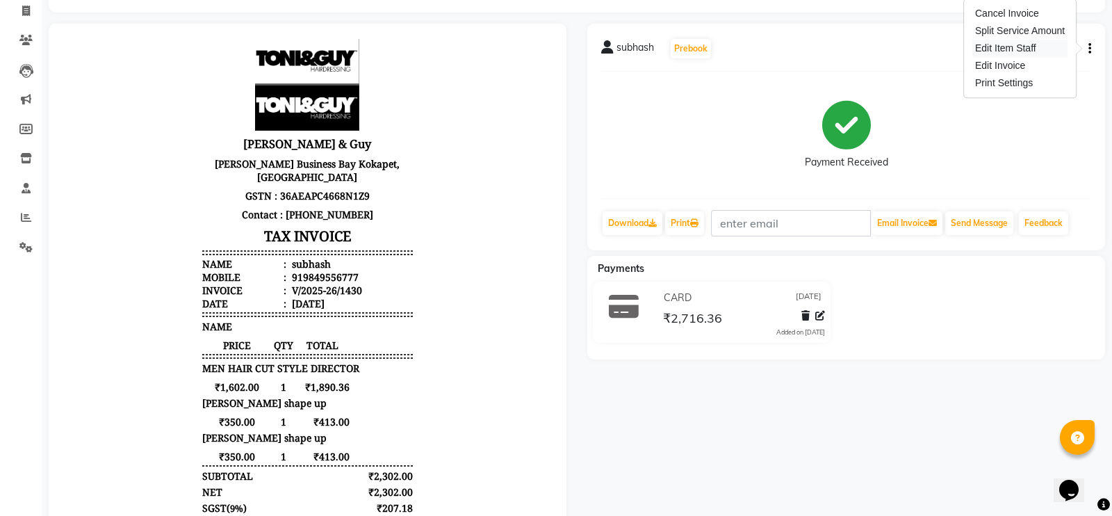
select select "76440"
select select "85568"
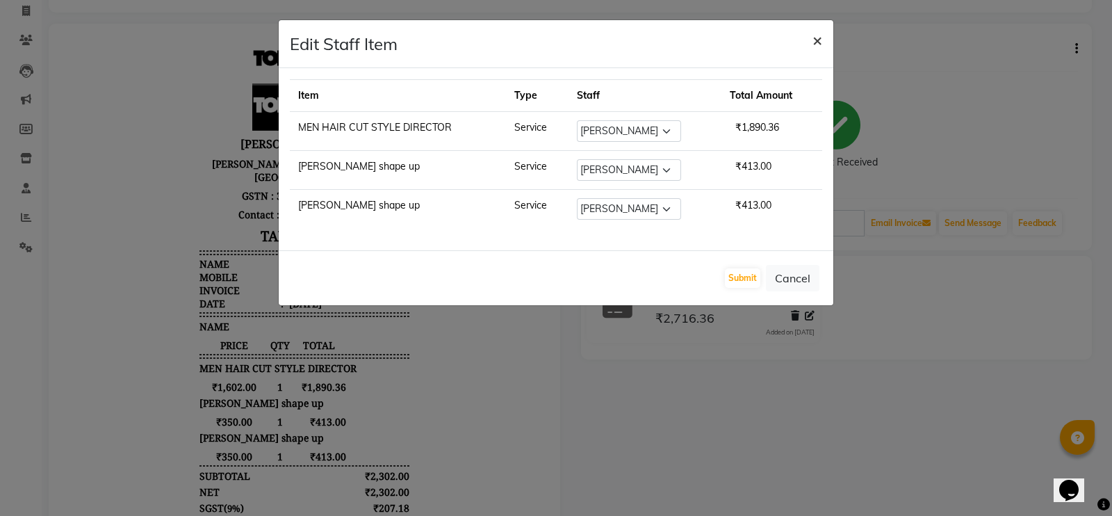
click at [811, 43] on button "×" at bounding box center [818, 39] width 32 height 39
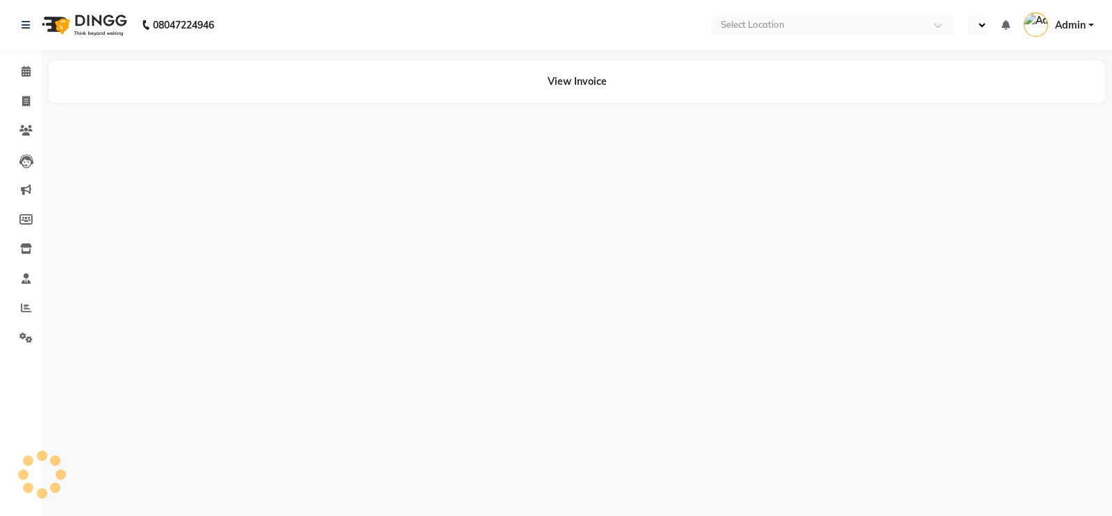
select select "en"
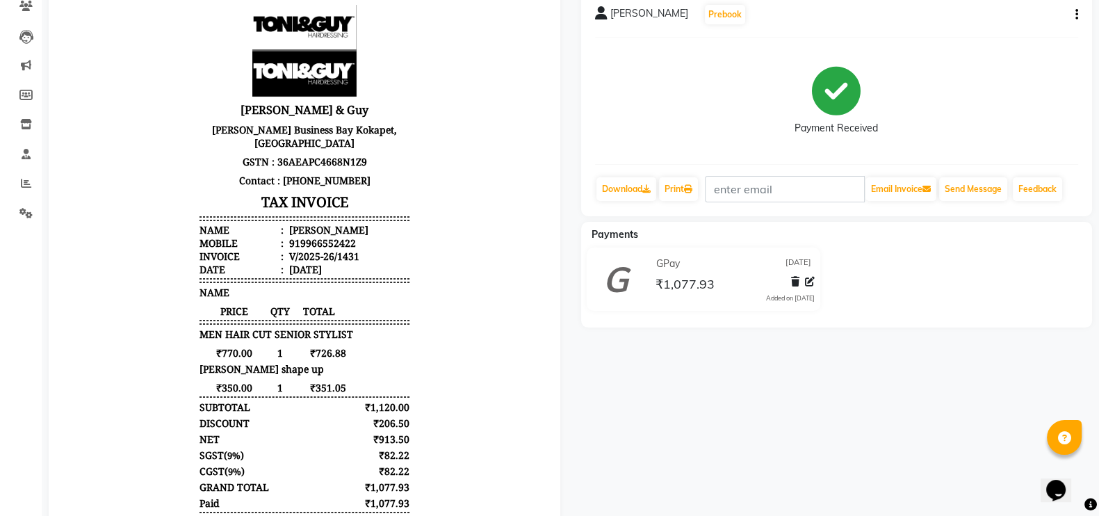
scroll to position [133, 0]
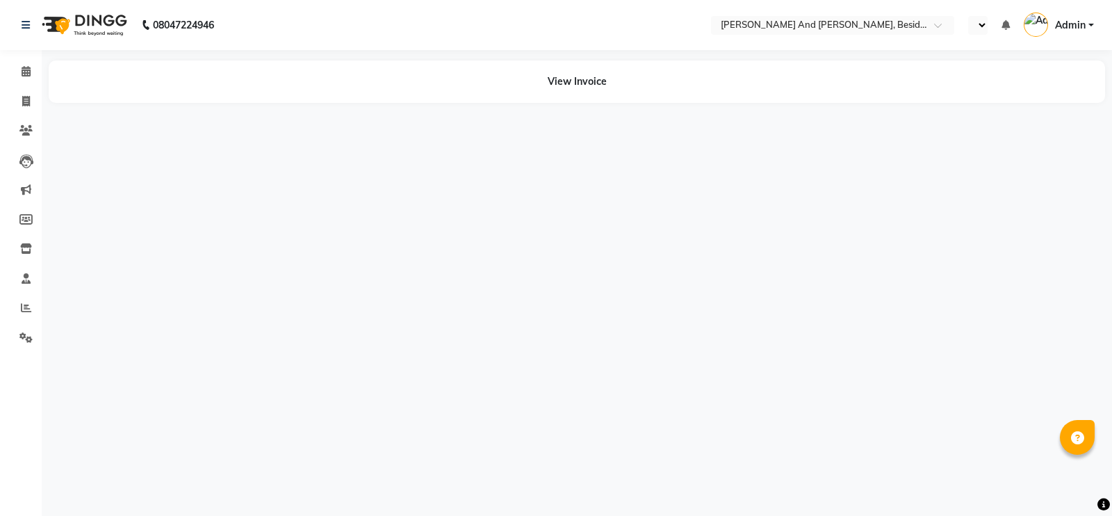
select select "en"
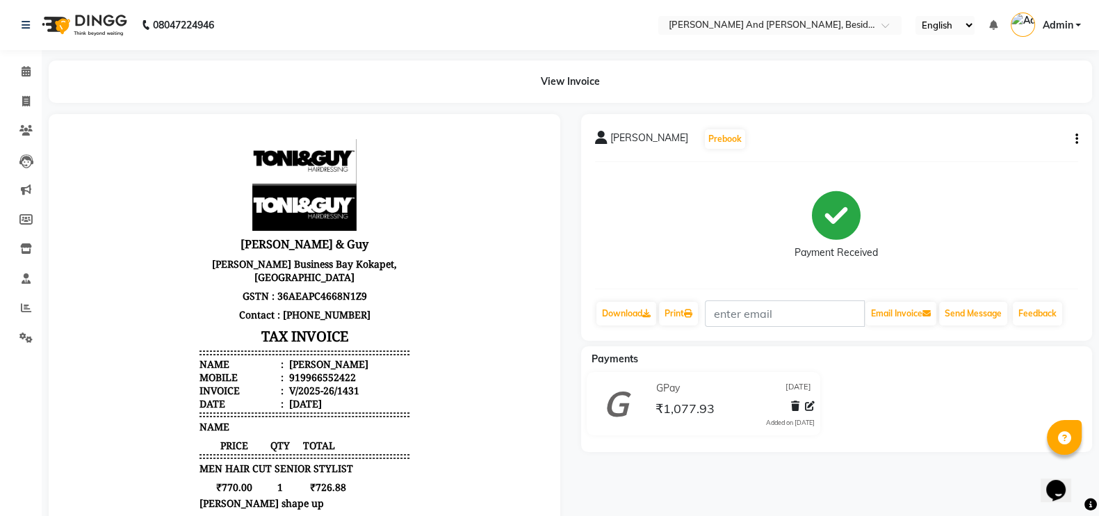
click at [1076, 140] on icon "button" at bounding box center [1077, 139] width 3 height 1
click at [1054, 140] on div "Edit Item Staff" at bounding box center [1006, 138] width 95 height 17
select select
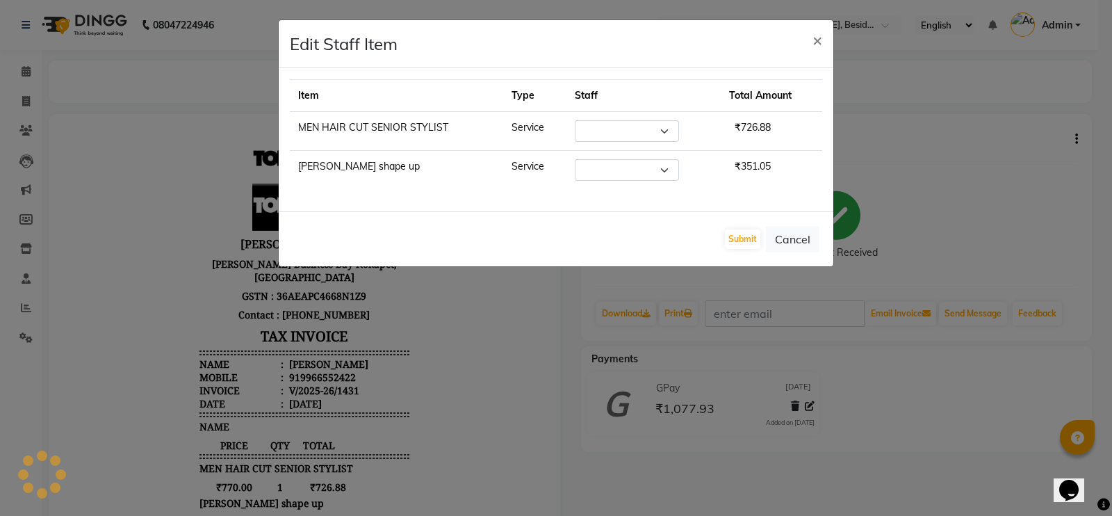
select select "69664"
click at [815, 40] on span "×" at bounding box center [818, 39] width 10 height 21
